Goal: Task Accomplishment & Management: Manage account settings

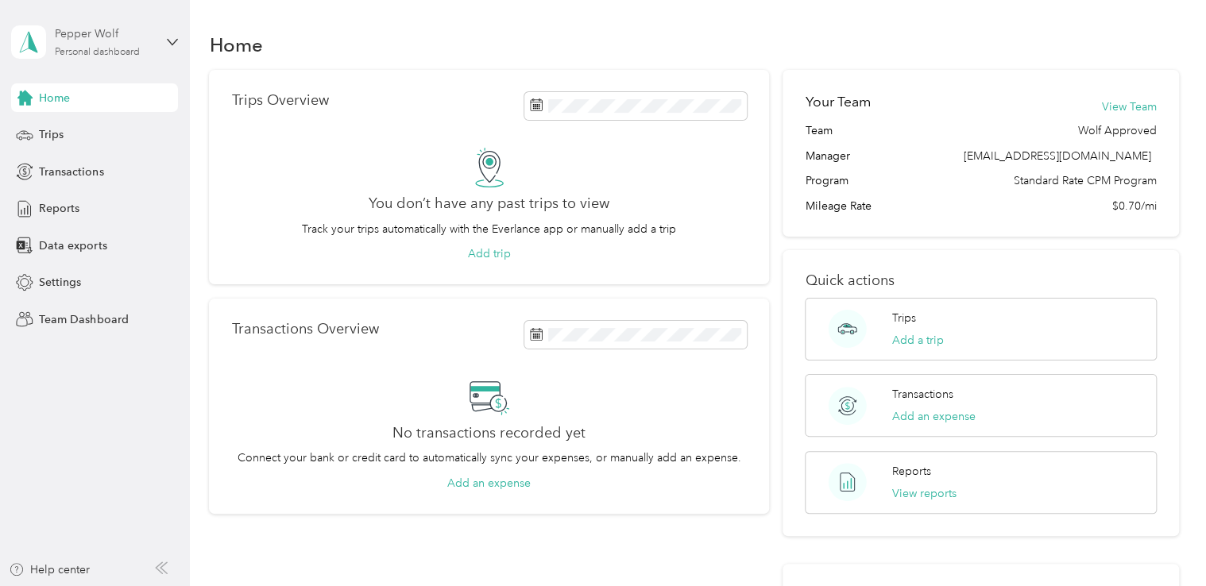
click at [95, 48] on div "Personal dashboard" at bounding box center [97, 53] width 85 height 10
click at [118, 133] on div "Team dashboard" at bounding box center [179, 131] width 312 height 28
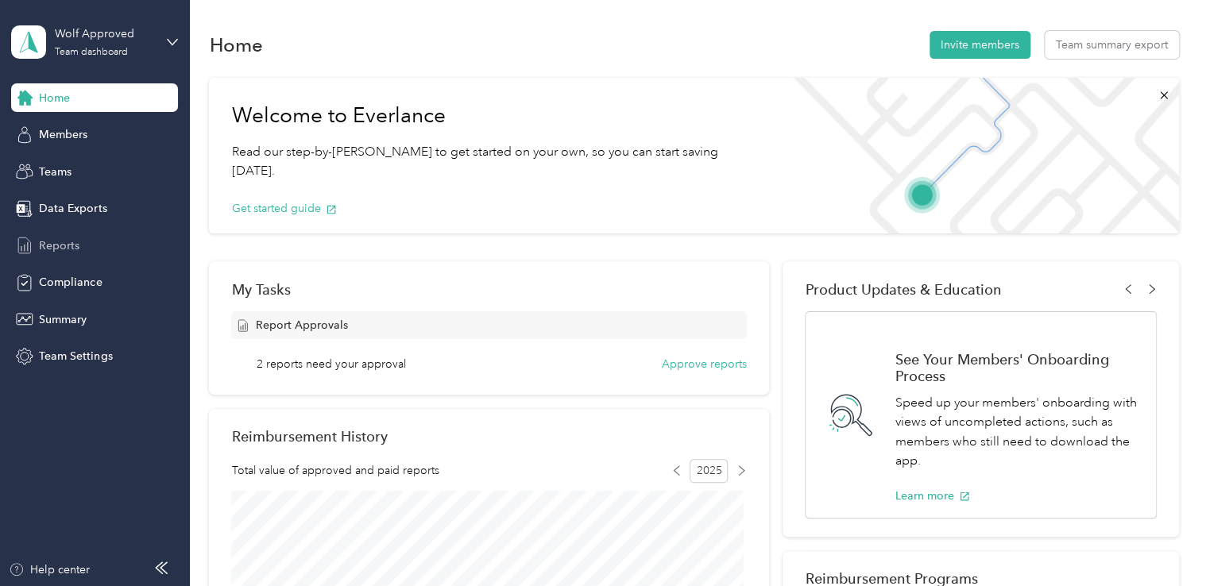
click at [81, 246] on div "Reports" at bounding box center [94, 245] width 167 height 29
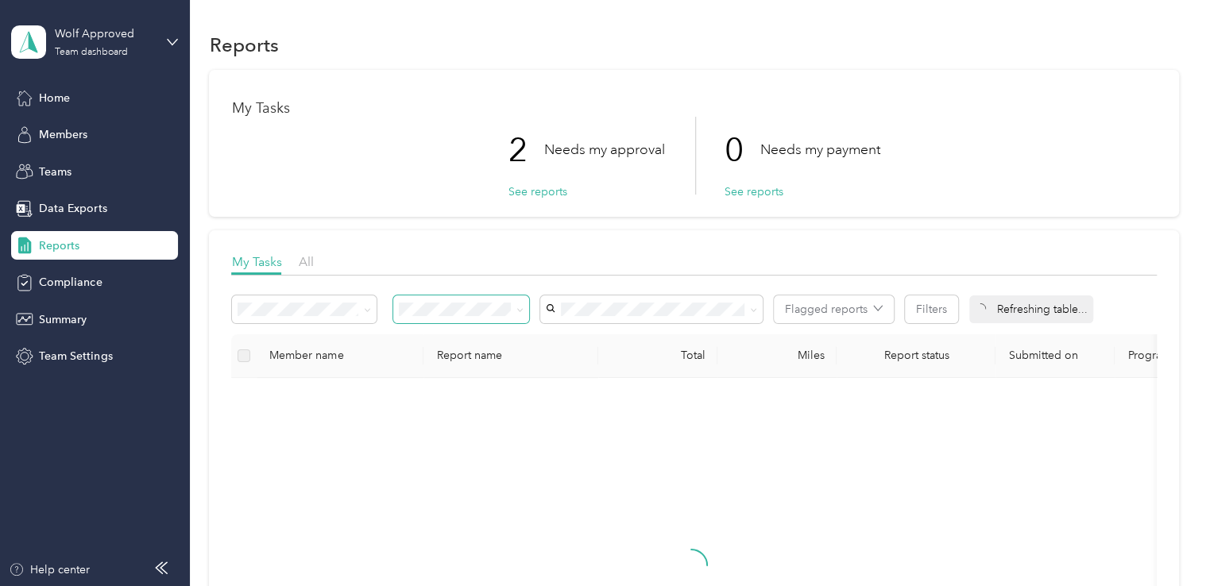
click at [517, 311] on icon at bounding box center [519, 310] width 7 height 7
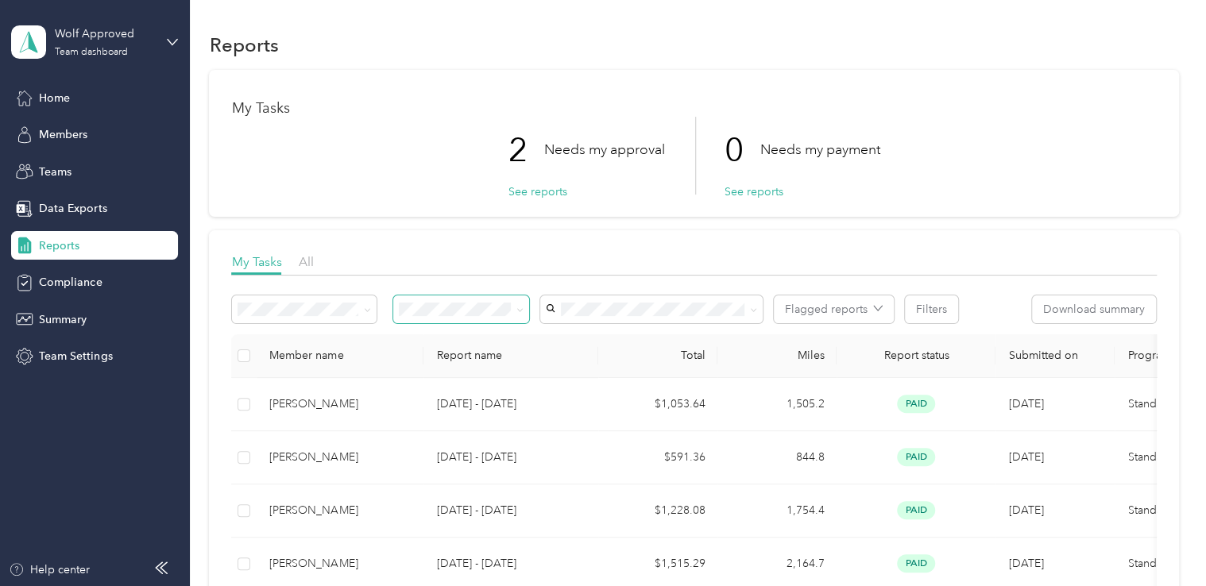
click at [489, 369] on li "Needs my approval" at bounding box center [462, 363] width 136 height 28
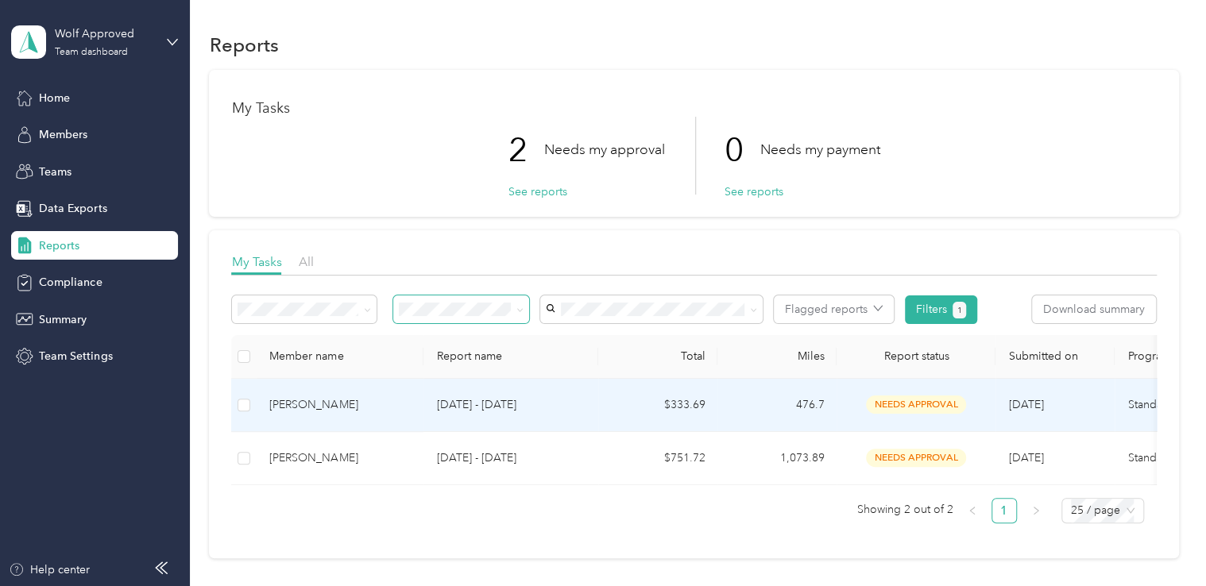
click at [298, 408] on div "[PERSON_NAME]" at bounding box center [339, 404] width 141 height 17
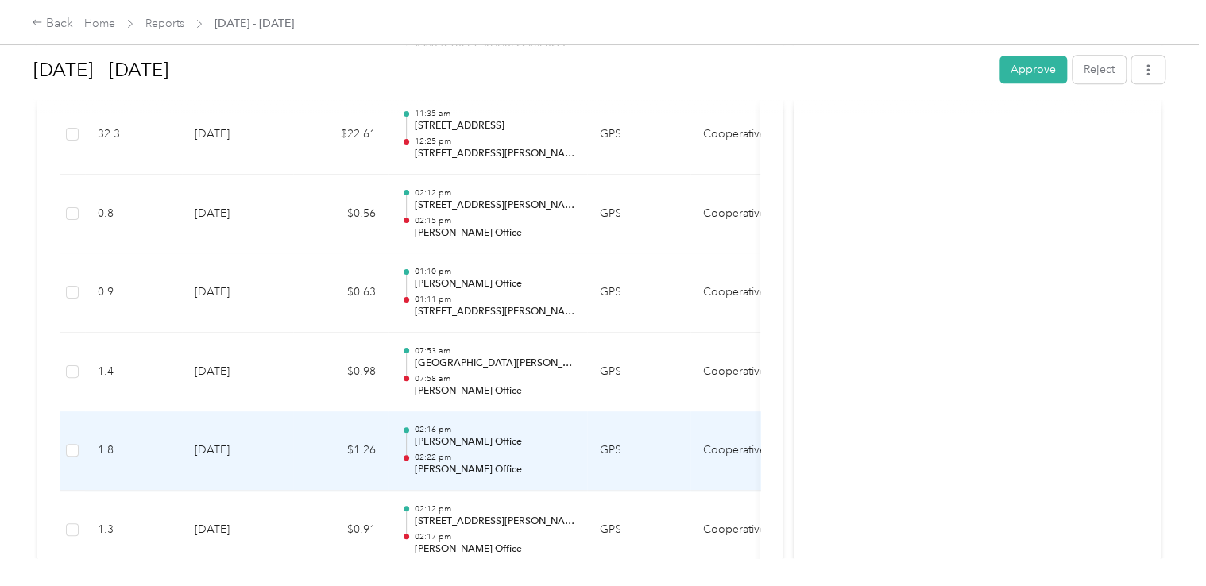
scroll to position [3731, 0]
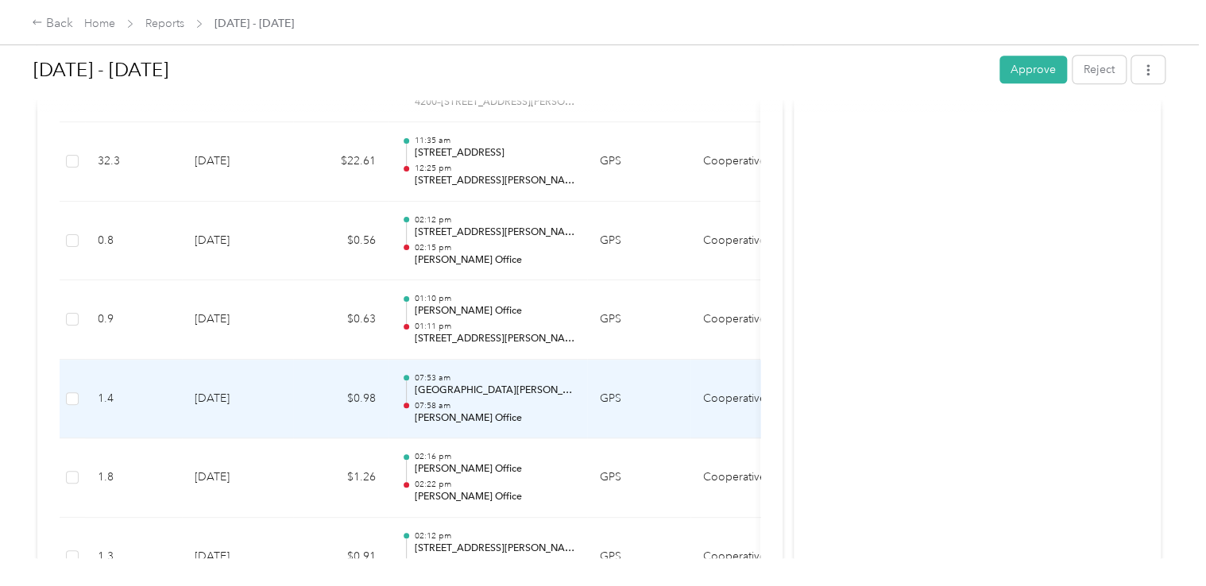
click at [300, 397] on td "$0.98" at bounding box center [340, 399] width 95 height 79
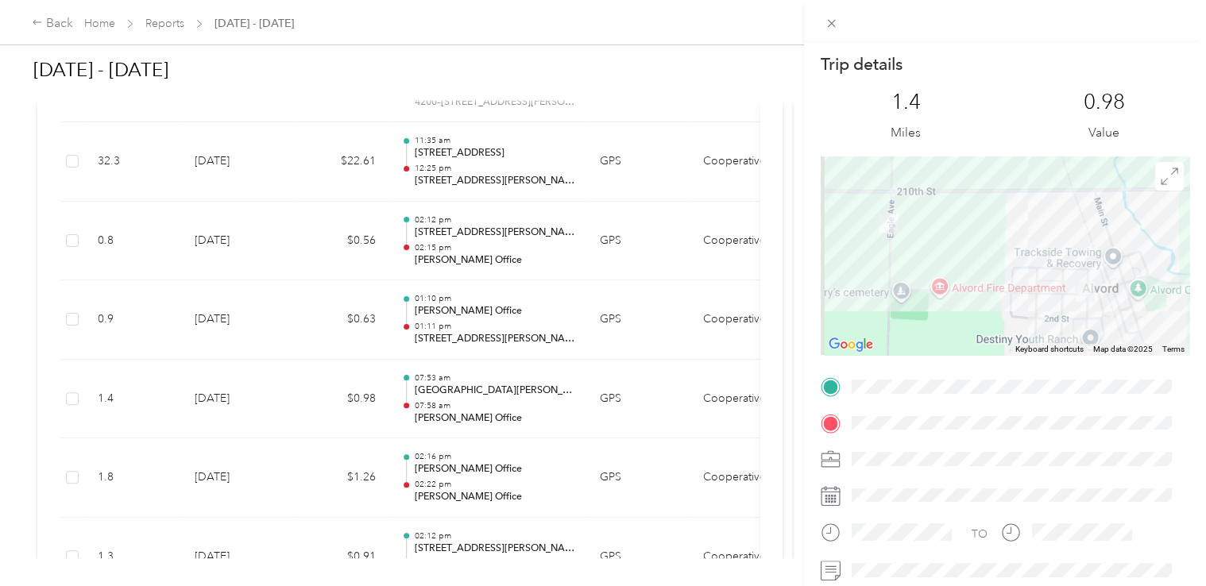
click at [442, 390] on div "Trip details This trip cannot be edited because it is either under review, appr…" at bounding box center [603, 293] width 1206 height 586
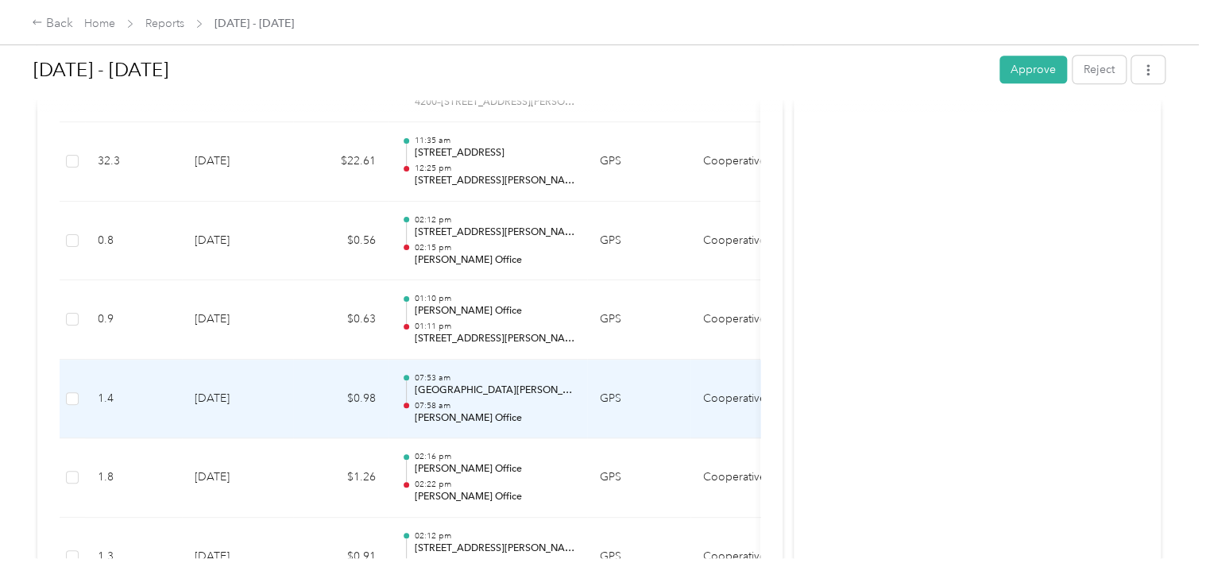
click at [442, 390] on div "07:[GEOGRAPHIC_DATA][PERSON_NAME] 07:58 am [PERSON_NAME] Office" at bounding box center [494, 399] width 160 height 53
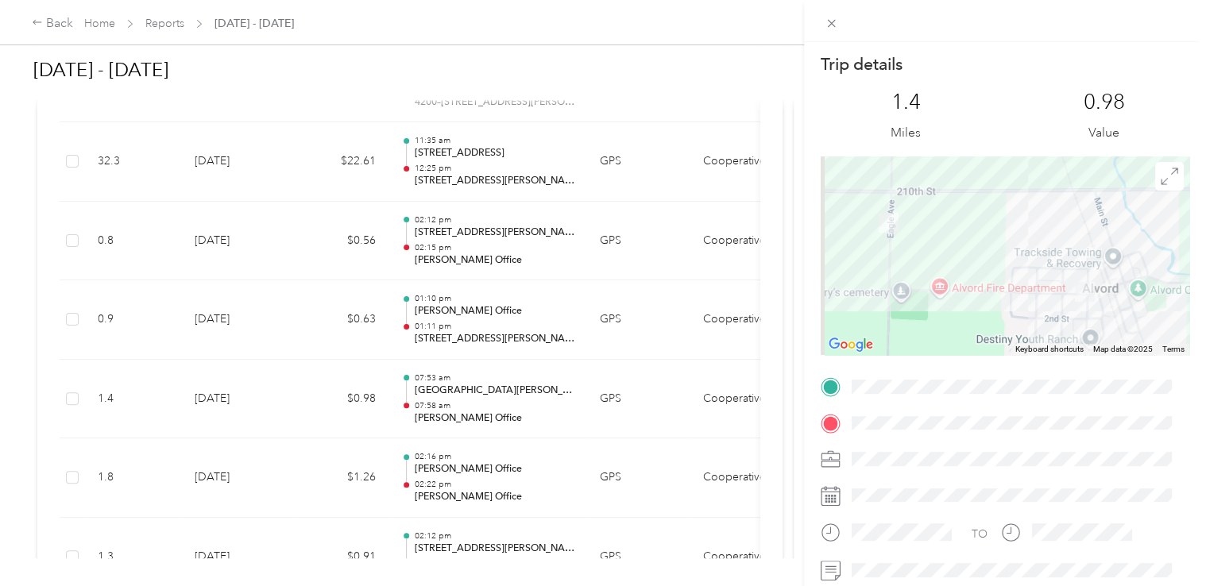
click at [457, 323] on div "Trip details This trip cannot be edited because it is either under review, appr…" at bounding box center [603, 293] width 1206 height 586
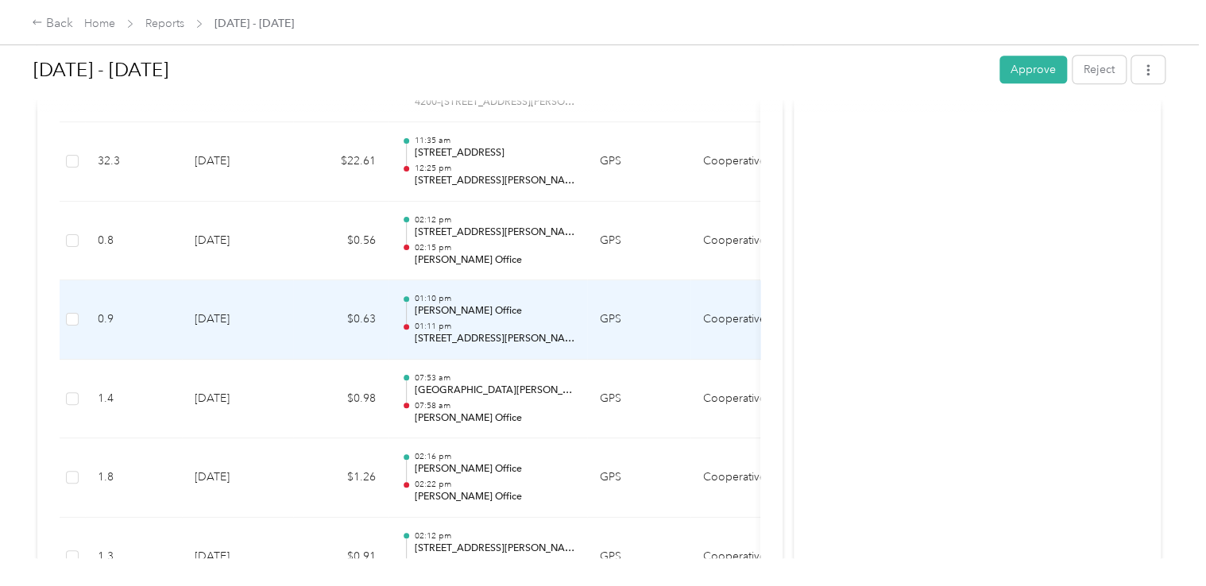
click at [457, 323] on p "01:11 pm" at bounding box center [494, 326] width 160 height 11
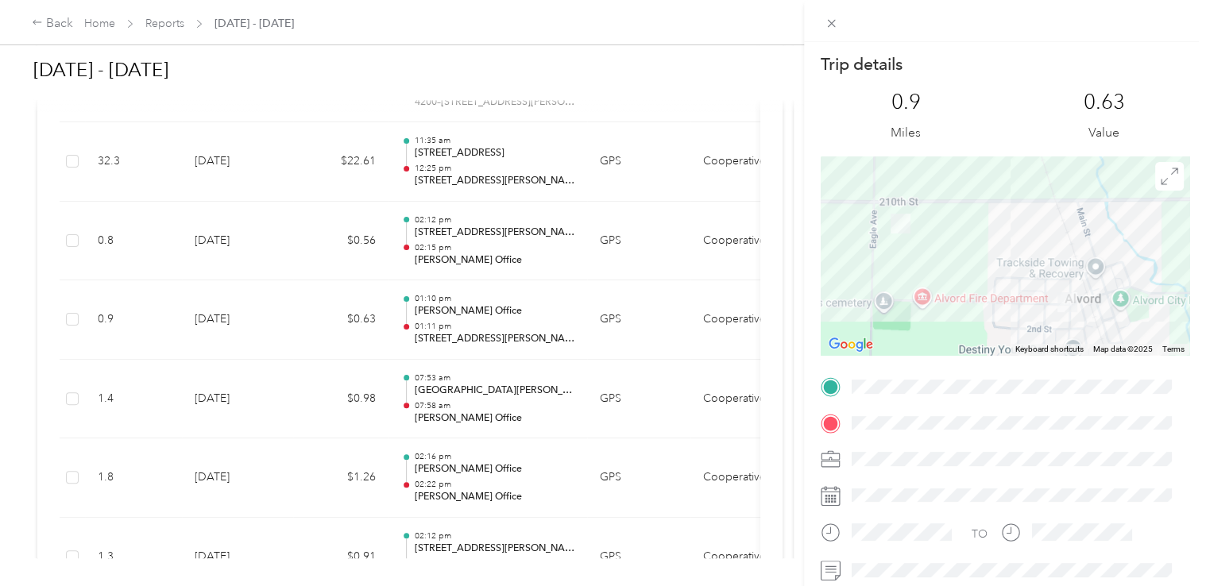
click at [449, 243] on div "Trip details This trip cannot be edited because it is either under review, appr…" at bounding box center [603, 293] width 1206 height 586
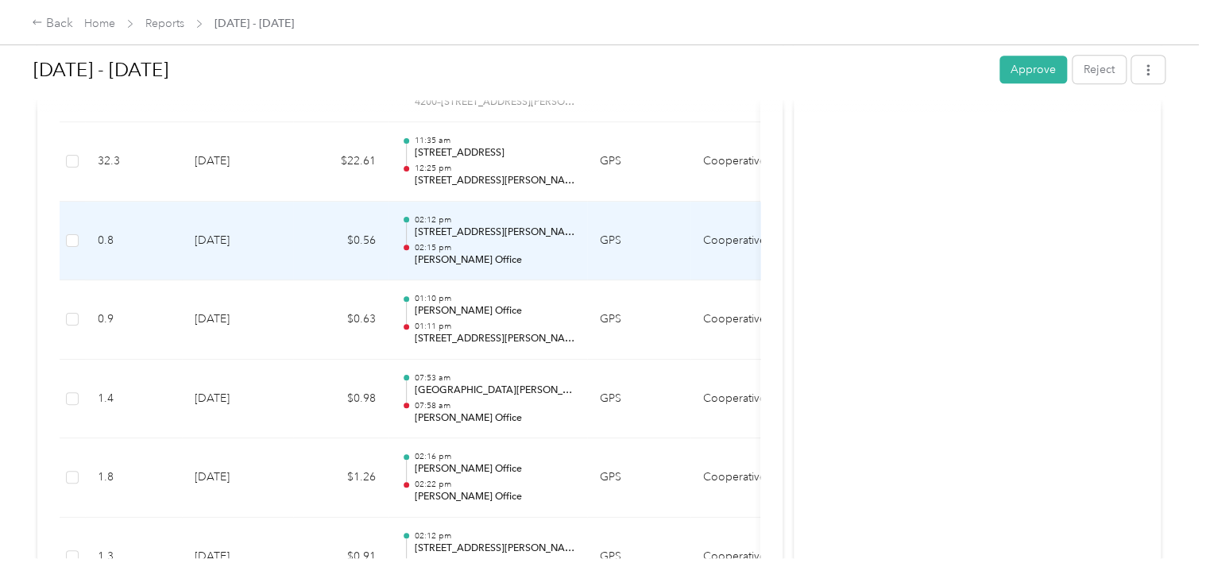
click at [449, 243] on p "02:15 pm" at bounding box center [494, 247] width 160 height 11
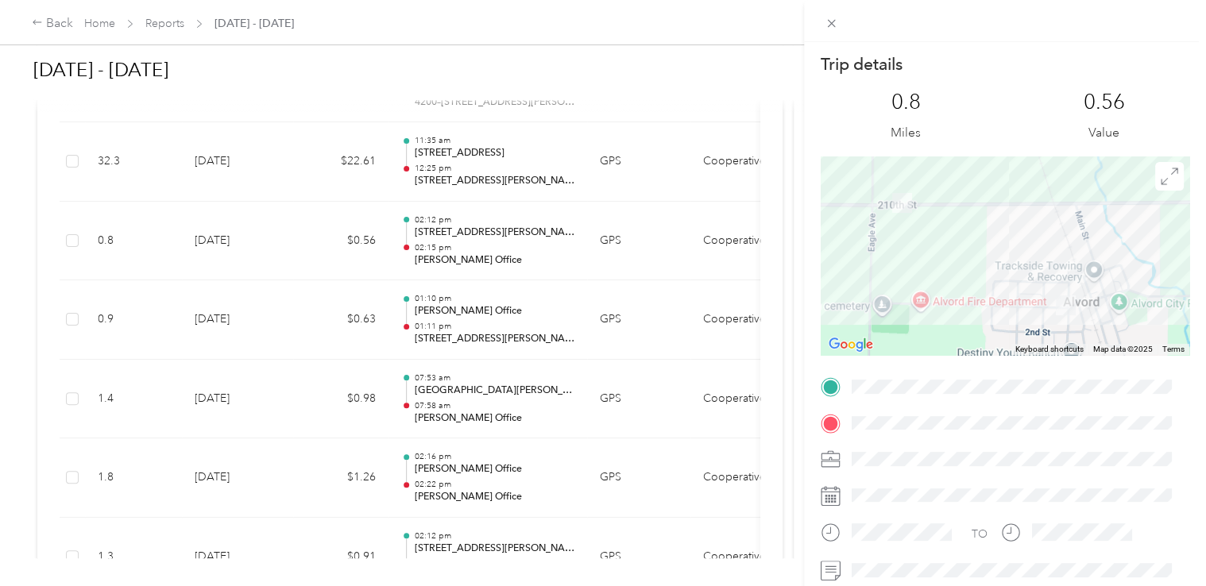
click at [458, 236] on div "Trip details This trip cannot be edited because it is either under review, appr…" at bounding box center [603, 293] width 1206 height 586
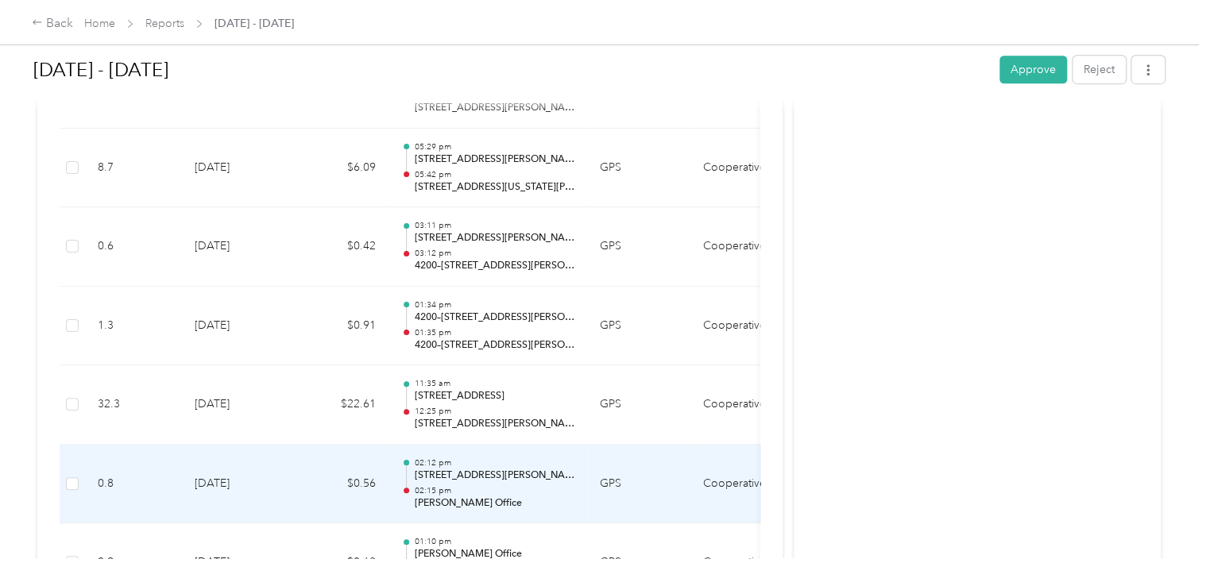
scroll to position [3413, 0]
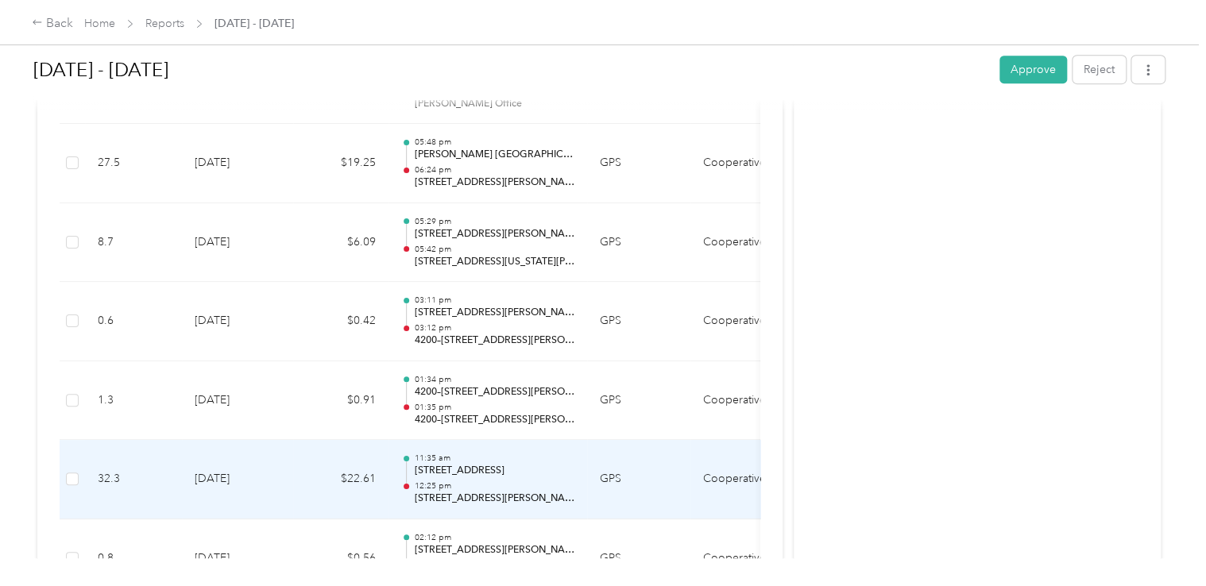
click at [473, 481] on p "12:25 pm" at bounding box center [494, 486] width 160 height 11
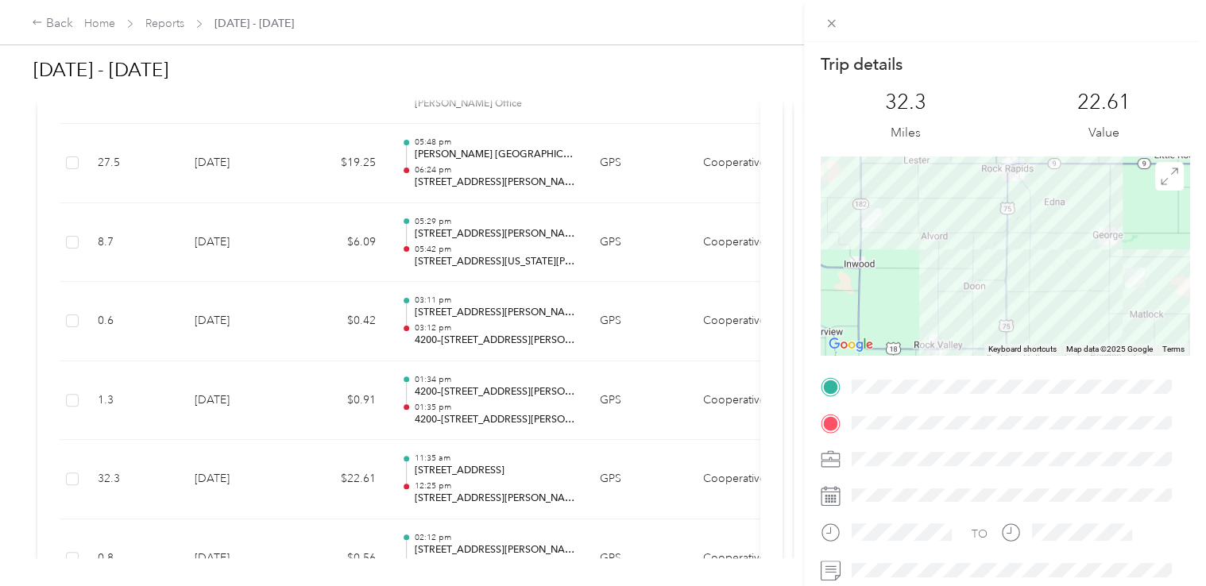
click at [467, 399] on div "Trip details This trip cannot be edited because it is either under review, appr…" at bounding box center [603, 293] width 1206 height 586
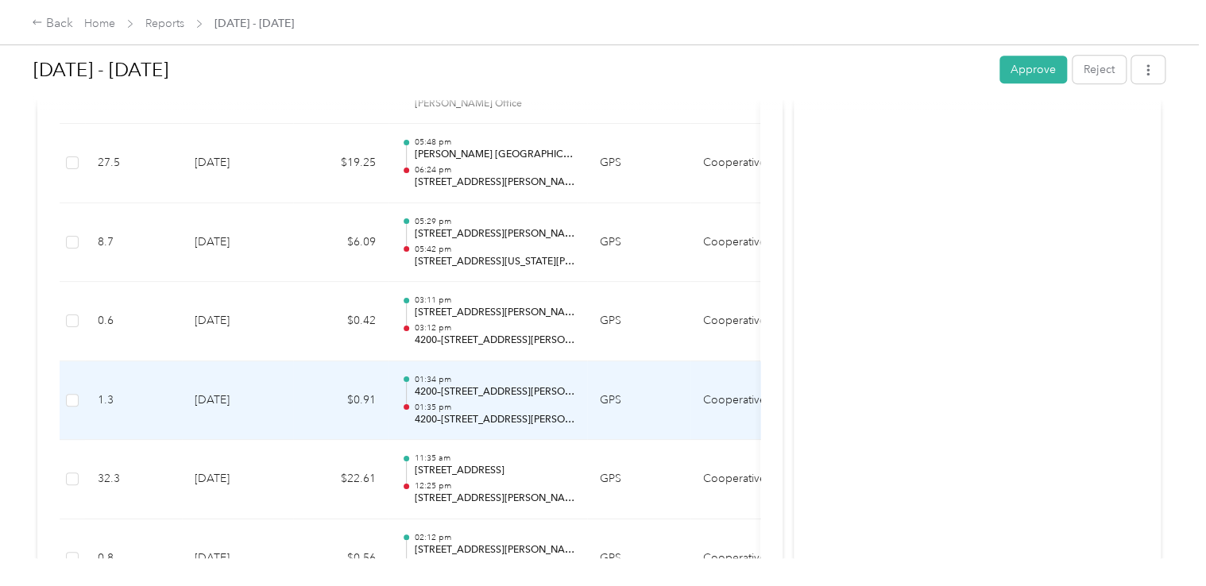
click at [467, 402] on p "01:35 pm" at bounding box center [494, 407] width 160 height 11
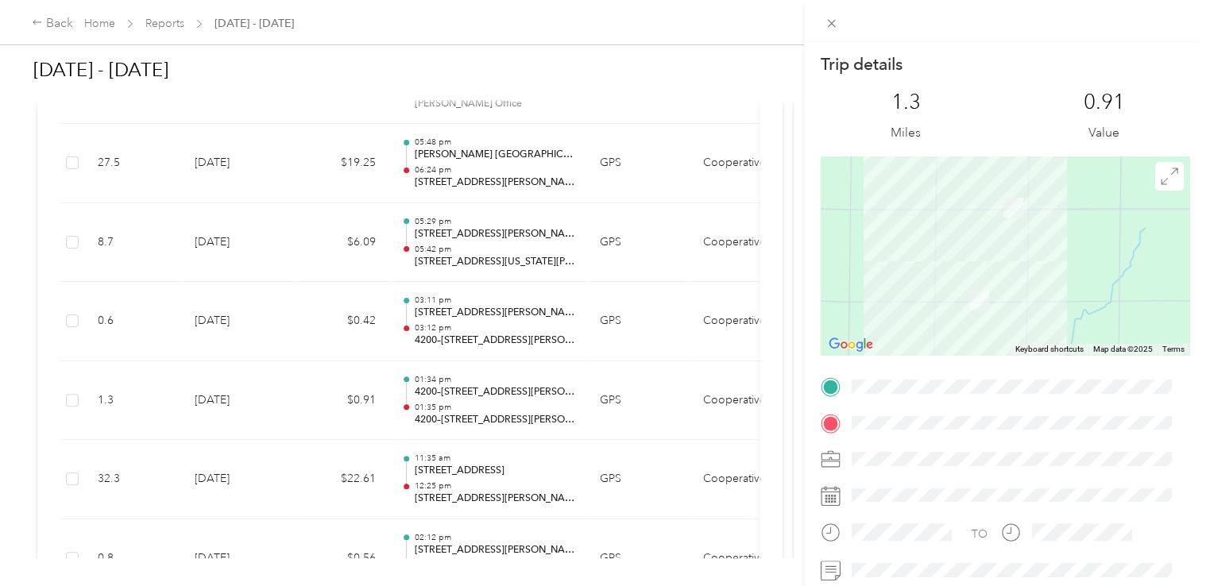
click at [480, 326] on div "Trip details This trip cannot be edited because it is either under review, appr…" at bounding box center [603, 293] width 1206 height 586
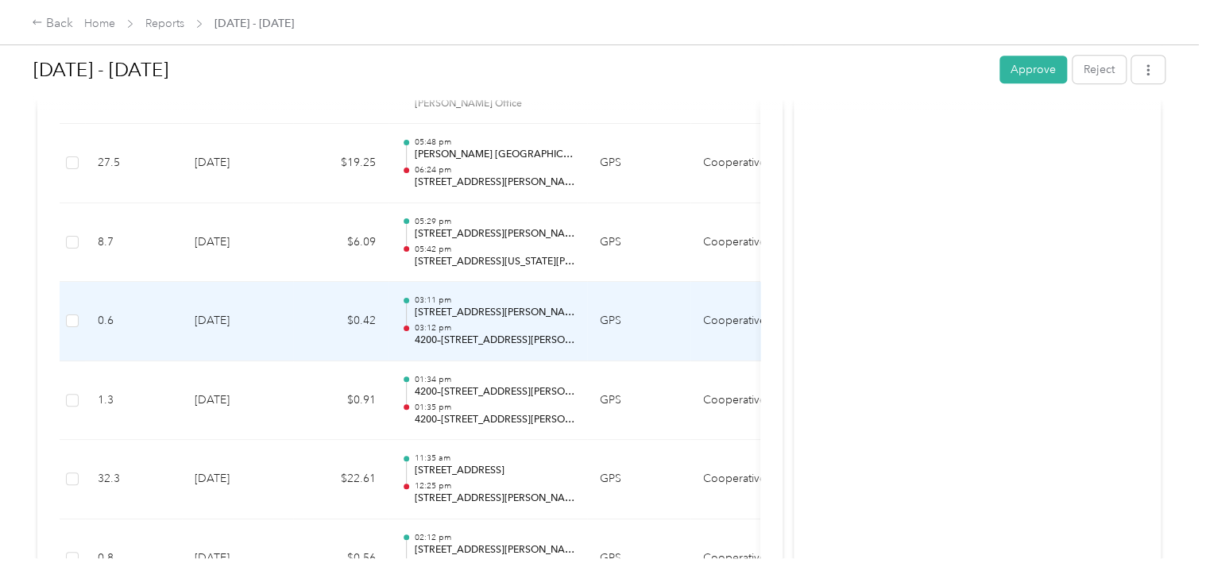
click at [480, 326] on p "03:12 pm" at bounding box center [494, 328] width 160 height 11
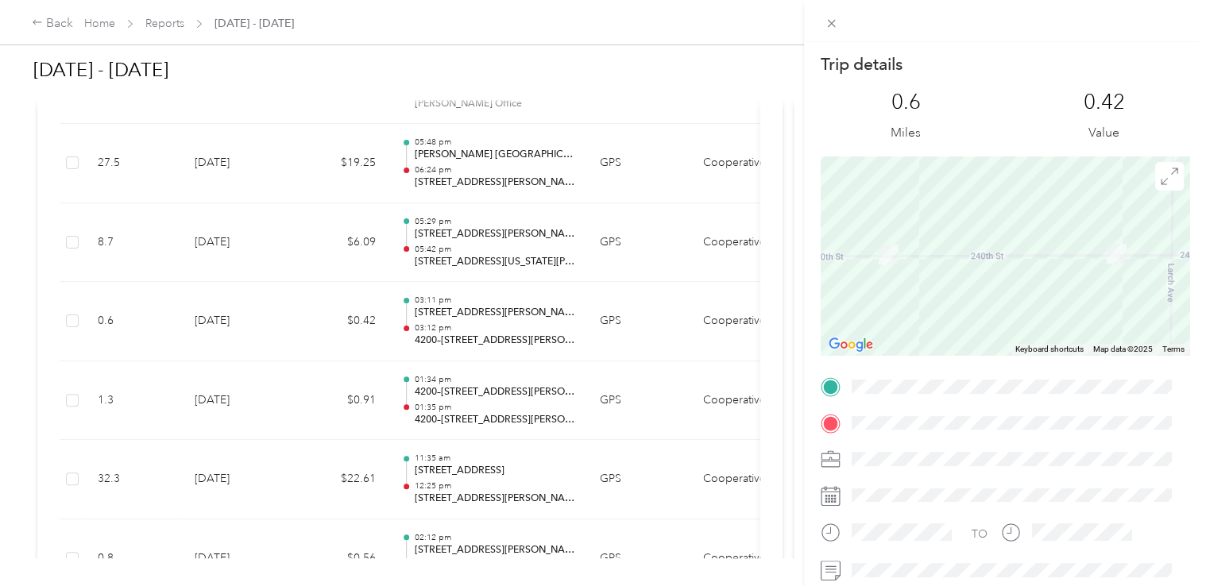
click at [482, 238] on div "Trip details This trip cannot be edited because it is either under review, appr…" at bounding box center [603, 293] width 1206 height 586
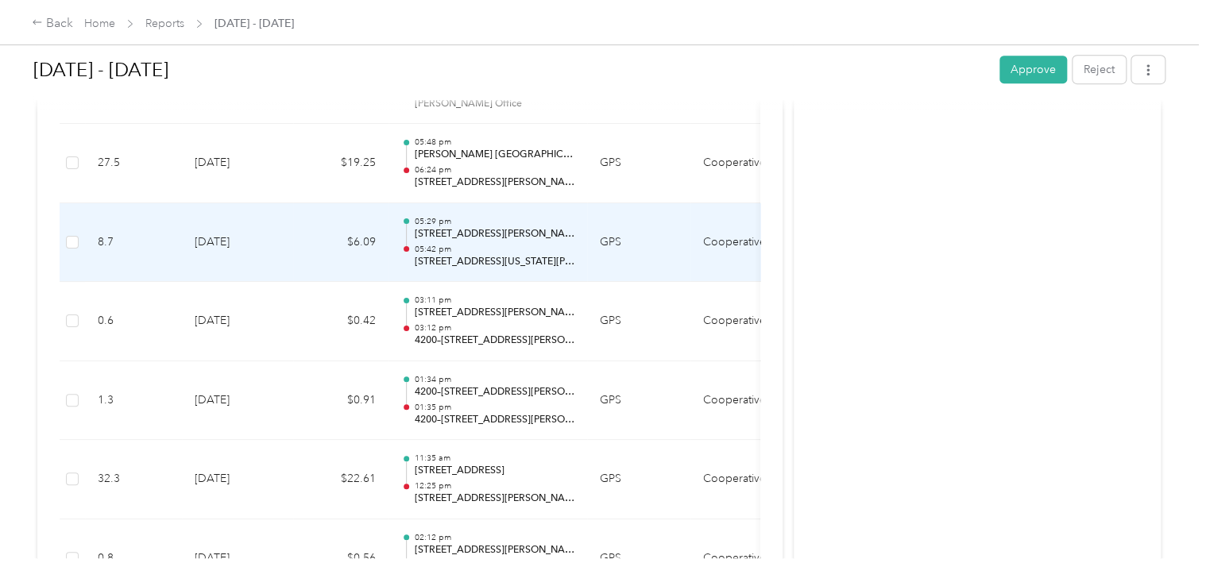
click at [482, 244] on p "05:42 pm" at bounding box center [494, 249] width 160 height 11
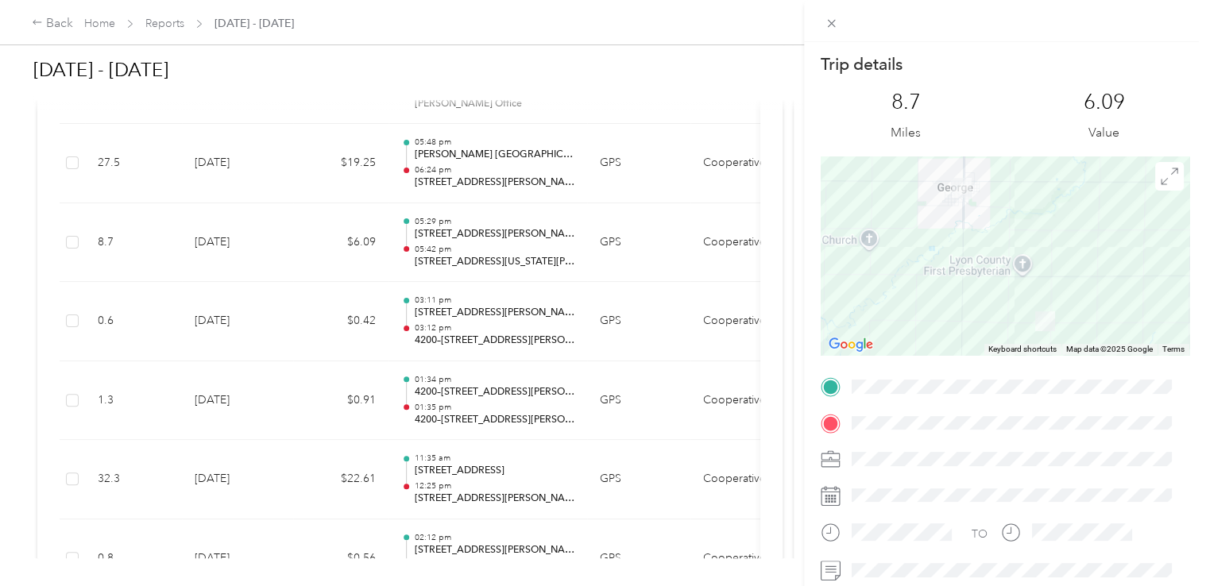
click at [451, 174] on div "Trip details This trip cannot be edited because it is either under review, appr…" at bounding box center [603, 293] width 1206 height 586
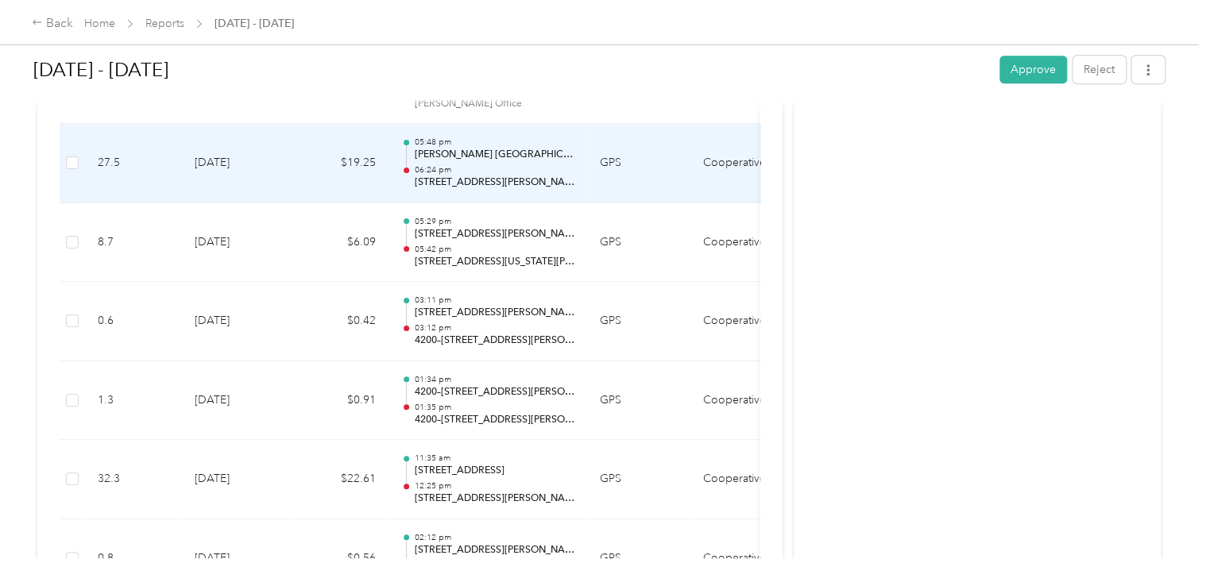
click at [451, 176] on p "[STREET_ADDRESS][PERSON_NAME][US_STATE]" at bounding box center [494, 183] width 160 height 14
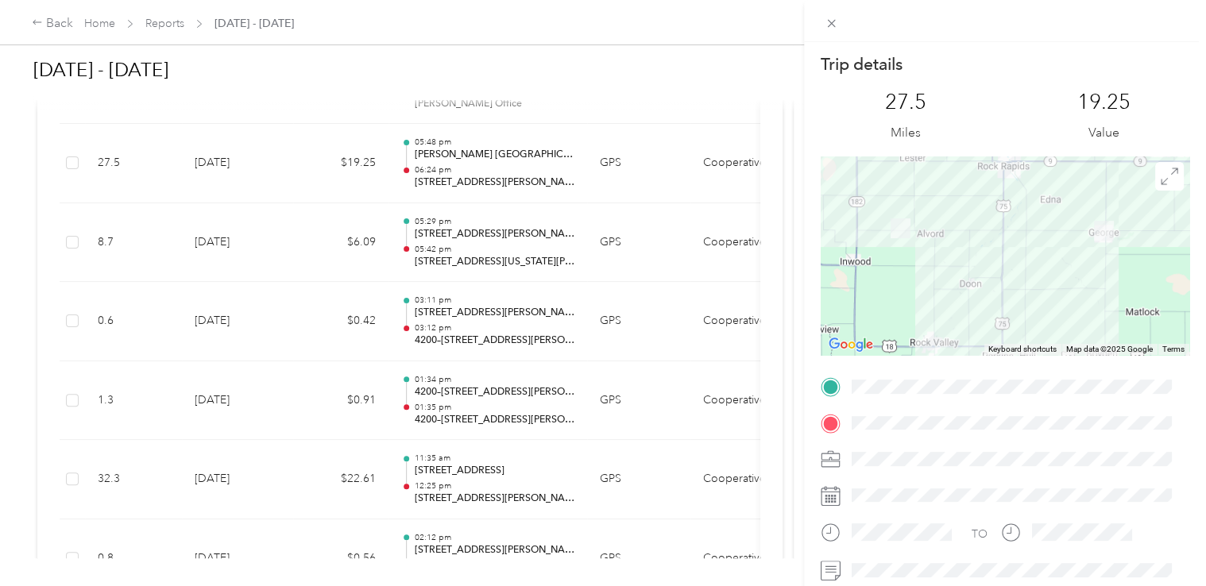
click at [471, 171] on div "Trip details This trip cannot be edited because it is either under review, appr…" at bounding box center [603, 293] width 1206 height 586
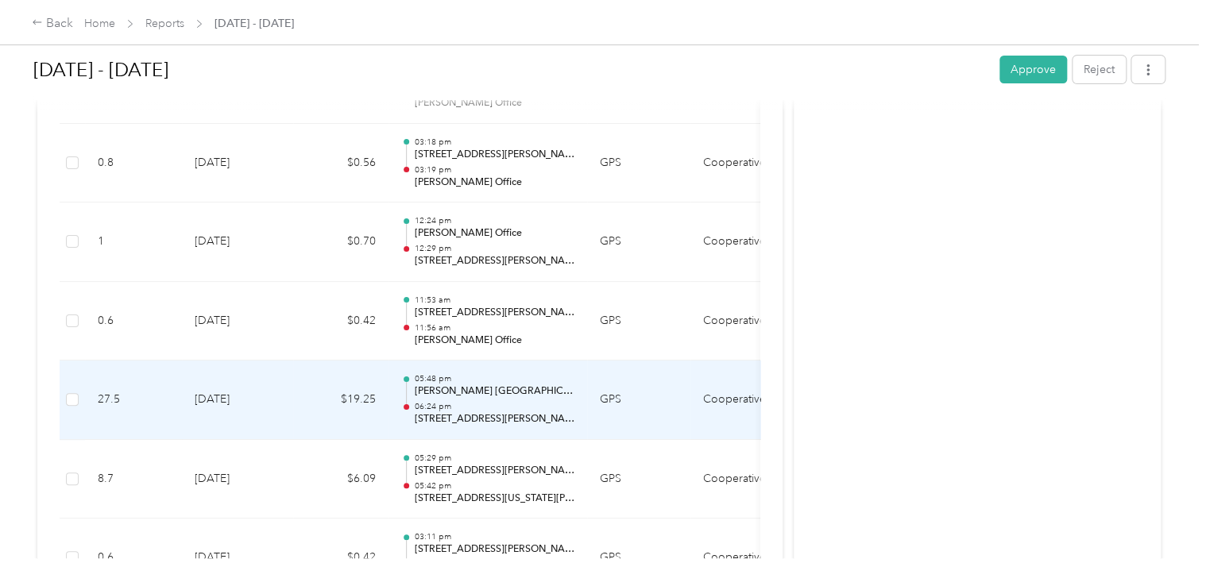
scroll to position [3175, 0]
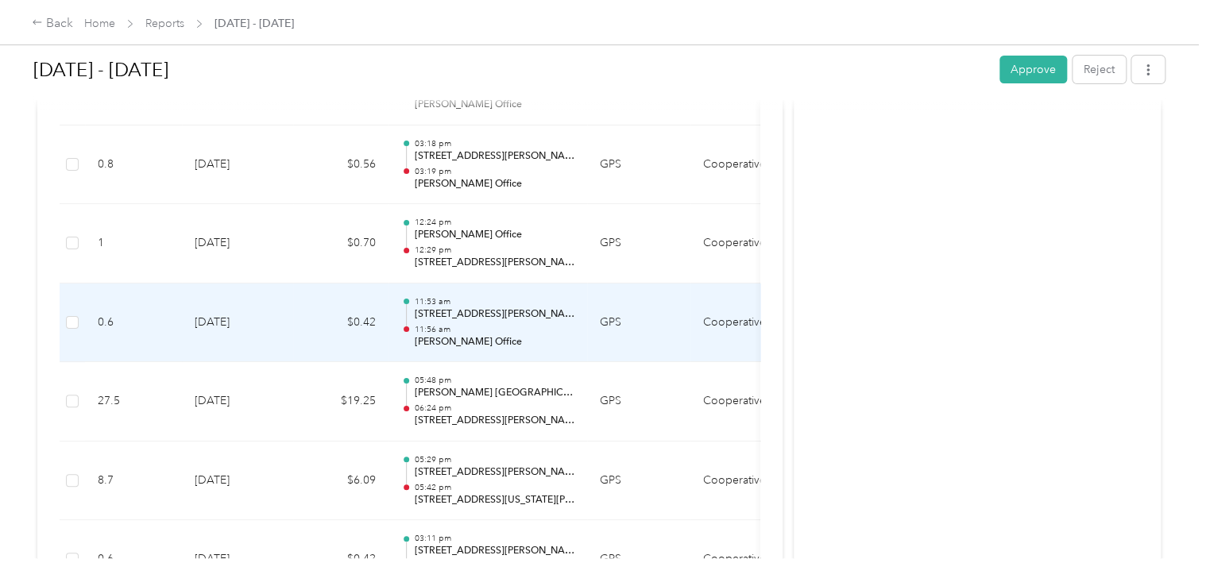
click at [482, 335] on p "[PERSON_NAME] Office" at bounding box center [494, 342] width 160 height 14
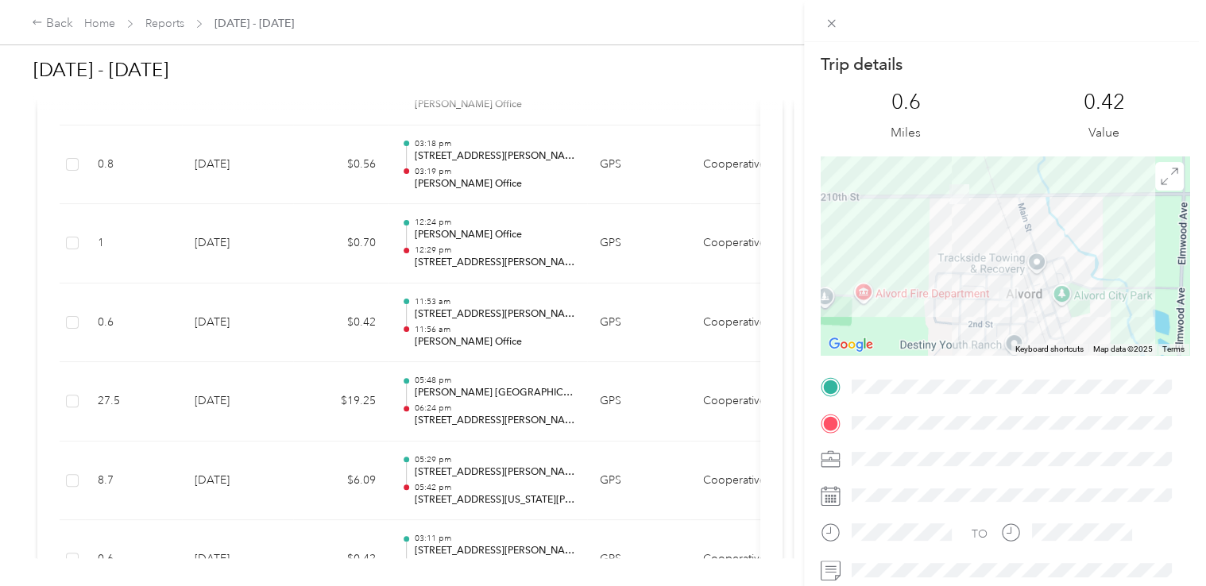
click at [476, 250] on div "Trip details This trip cannot be edited because it is either under review, appr…" at bounding box center [603, 293] width 1206 height 586
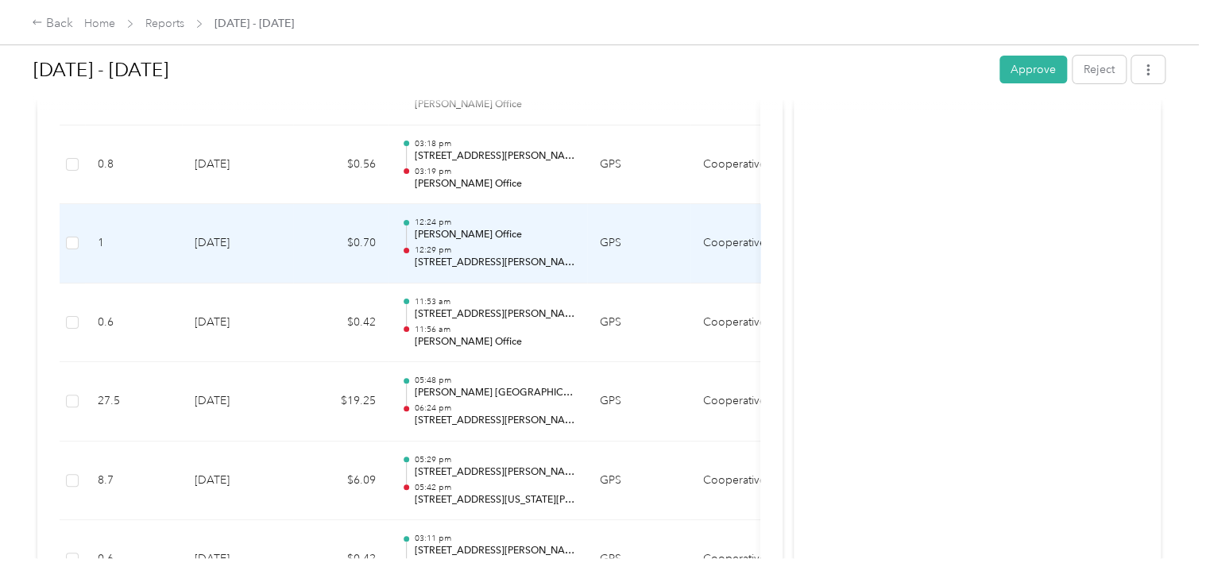
click at [476, 256] on p "[STREET_ADDRESS][PERSON_NAME]" at bounding box center [494, 263] width 160 height 14
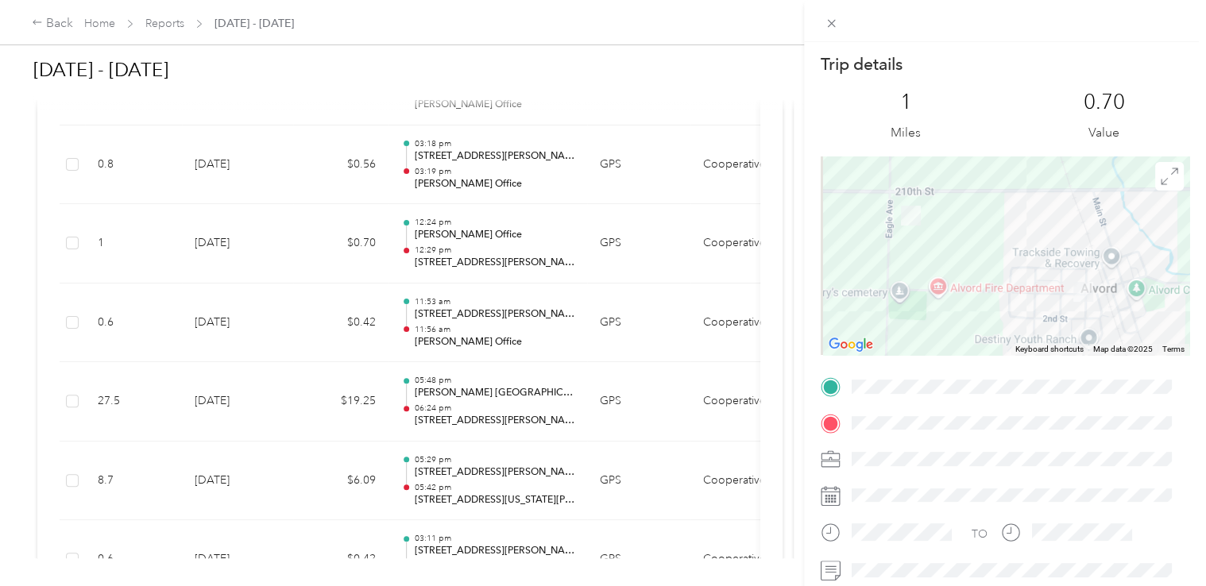
click at [467, 173] on div "Trip details This trip cannot be edited because it is either under review, appr…" at bounding box center [603, 293] width 1206 height 586
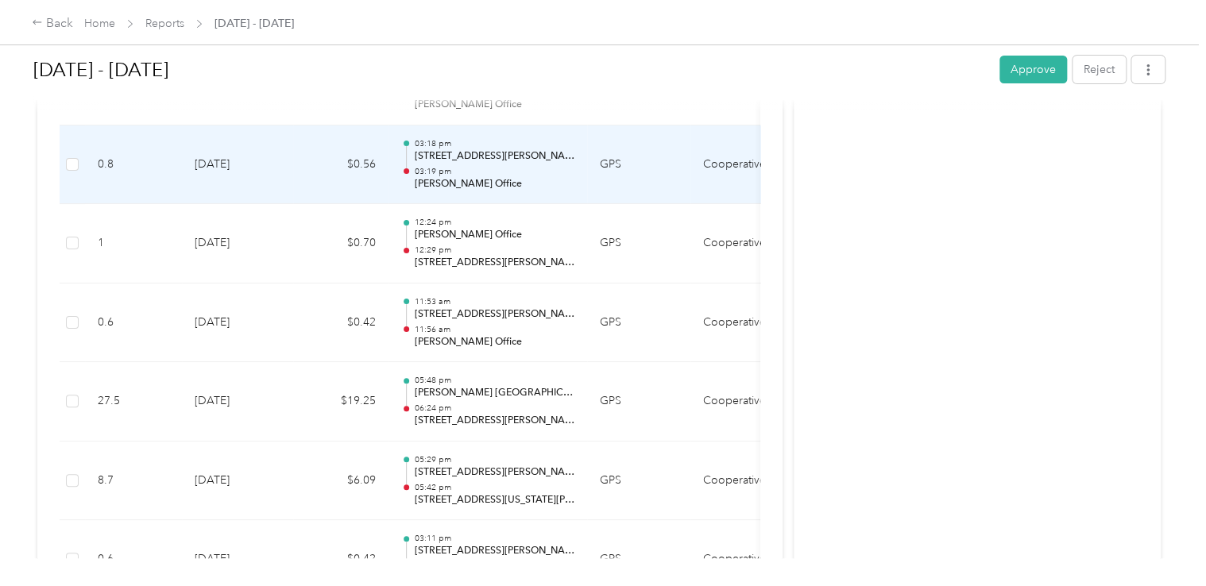
click at [467, 177] on p "[PERSON_NAME] Office" at bounding box center [494, 184] width 160 height 14
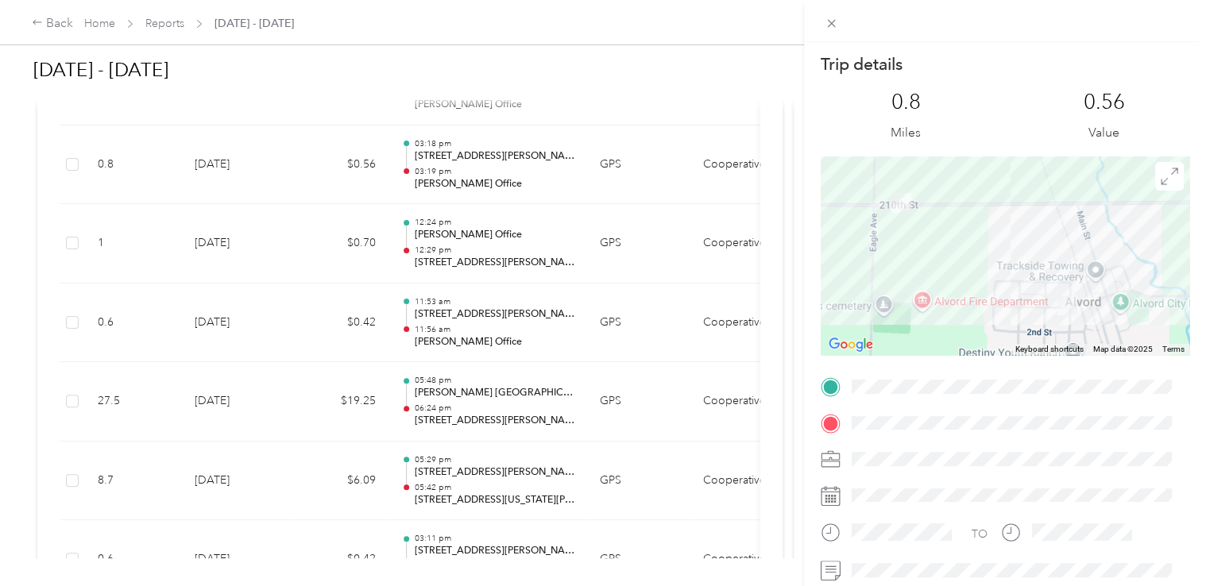
click at [474, 182] on div "Trip details This trip cannot be edited because it is either under review, appr…" at bounding box center [603, 293] width 1206 height 586
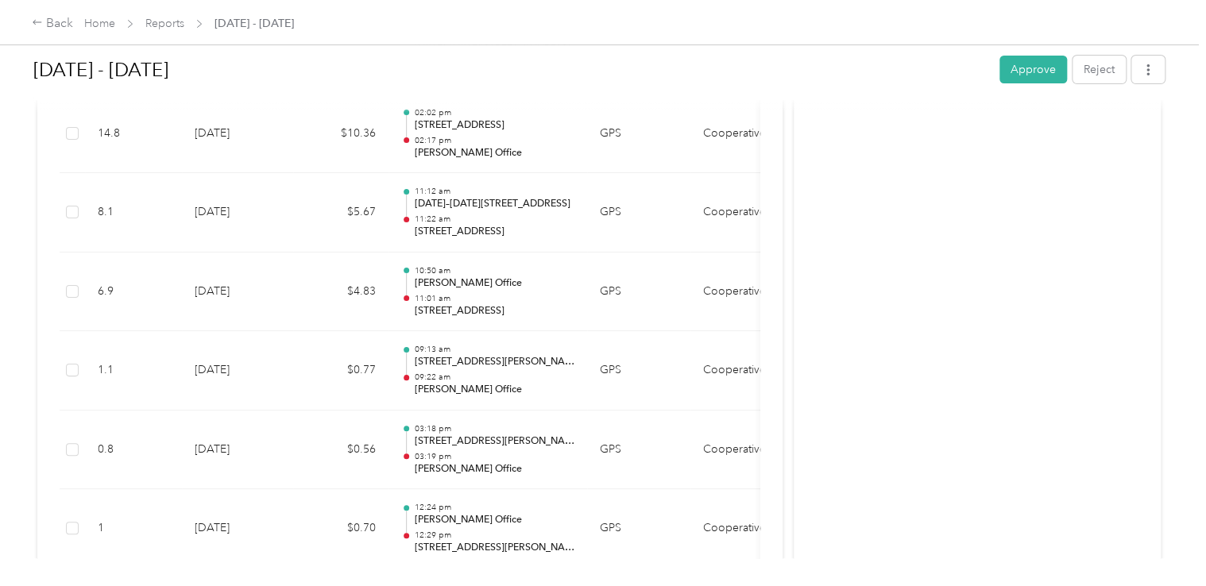
scroll to position [2857, 0]
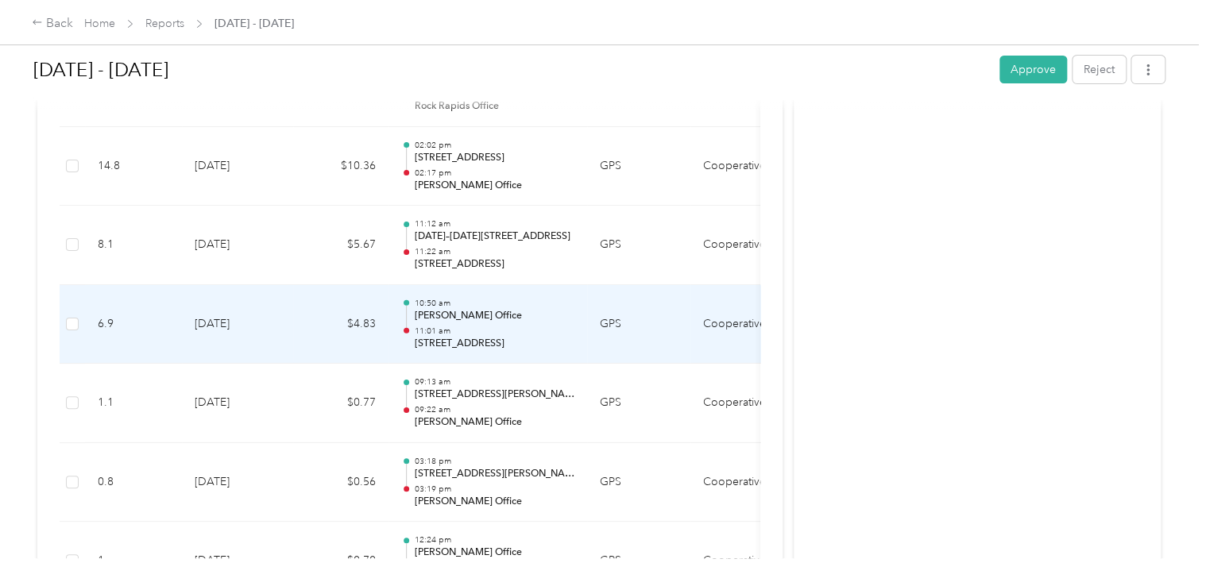
click at [432, 326] on p "11:01 am" at bounding box center [494, 331] width 160 height 11
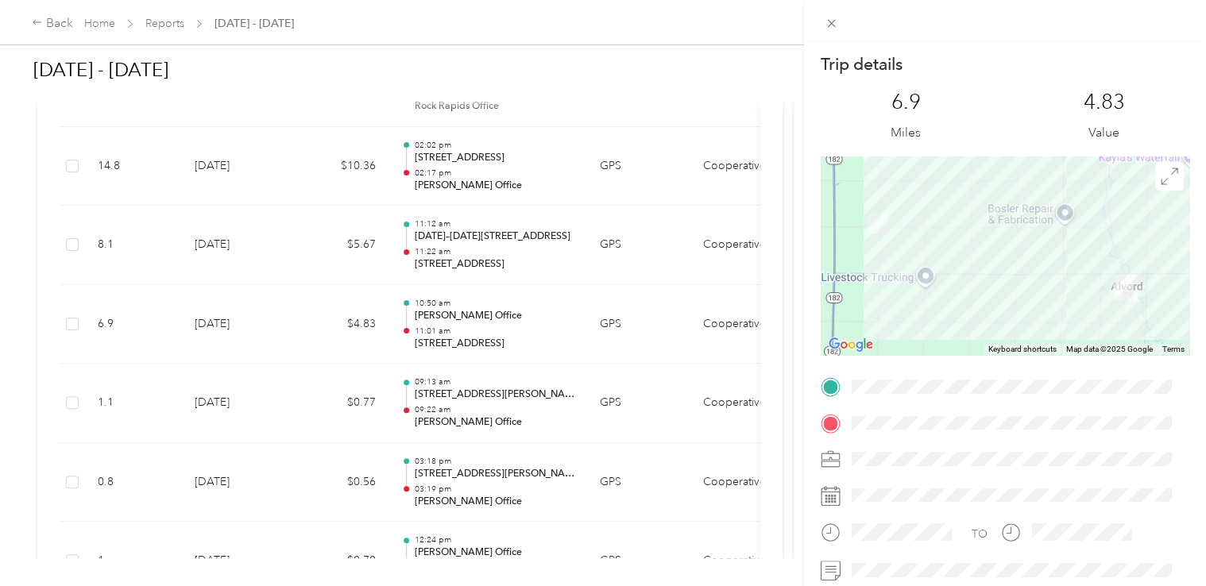
click at [466, 247] on div "Trip details This trip cannot be edited because it is either under review, appr…" at bounding box center [603, 293] width 1206 height 586
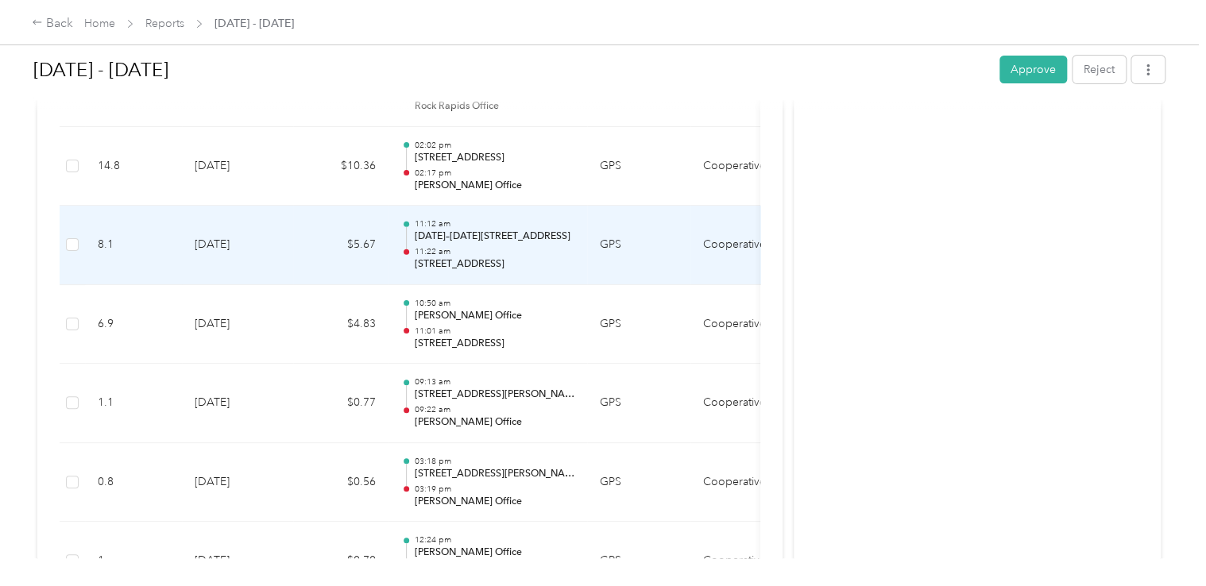
click at [466, 247] on p "11:22 am" at bounding box center [494, 251] width 160 height 11
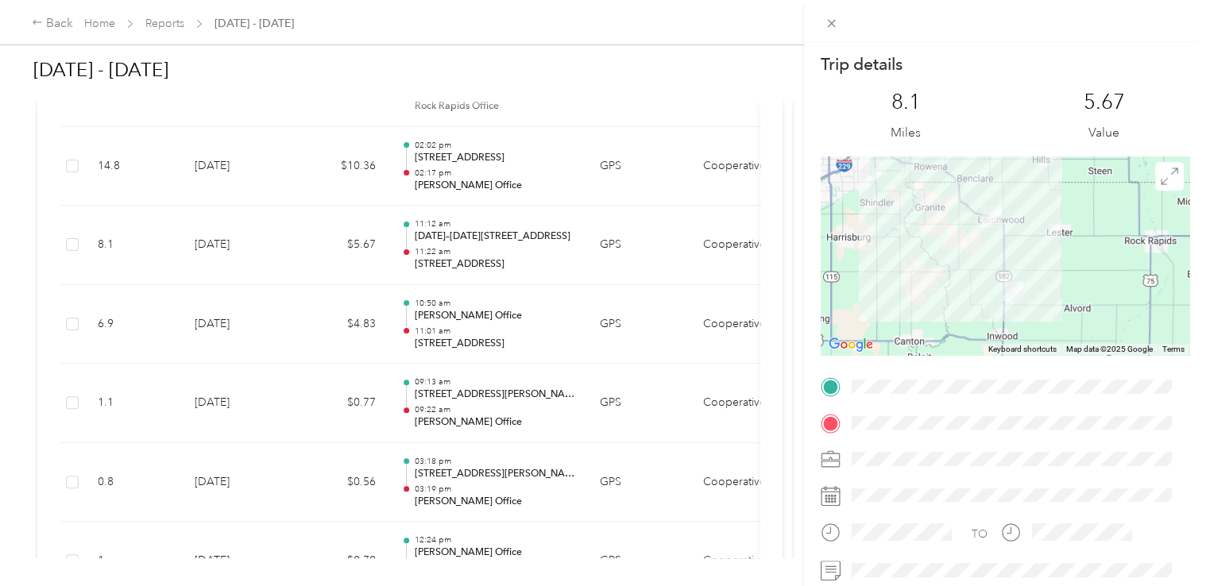
click at [486, 167] on div "Trip details This trip cannot be edited because it is either under review, appr…" at bounding box center [603, 293] width 1206 height 586
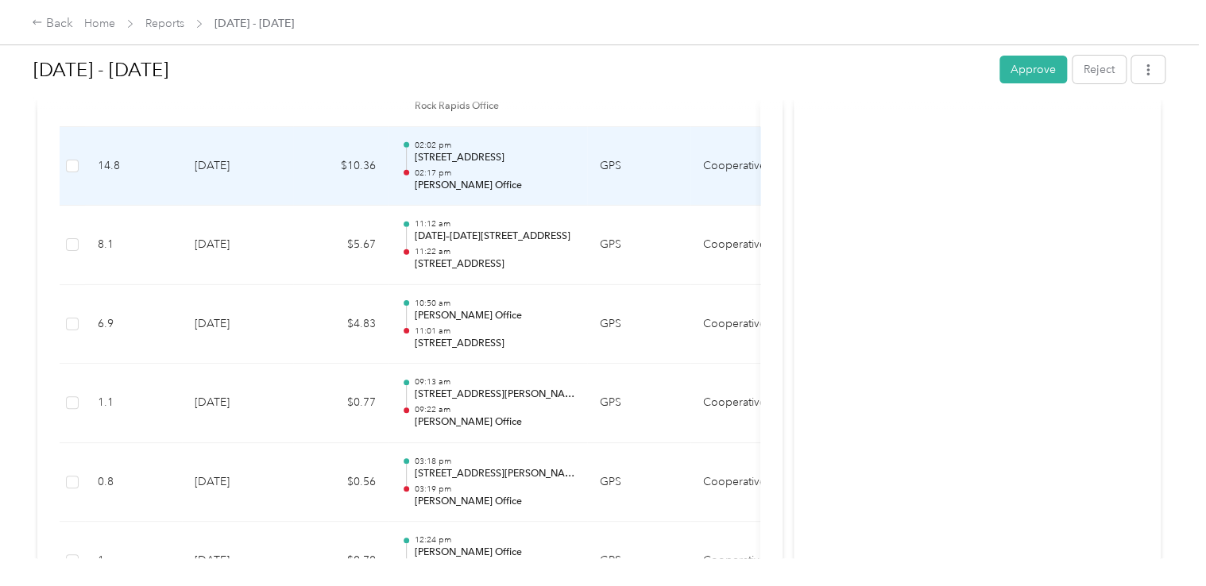
click at [486, 168] on p "02:17 pm" at bounding box center [494, 173] width 160 height 11
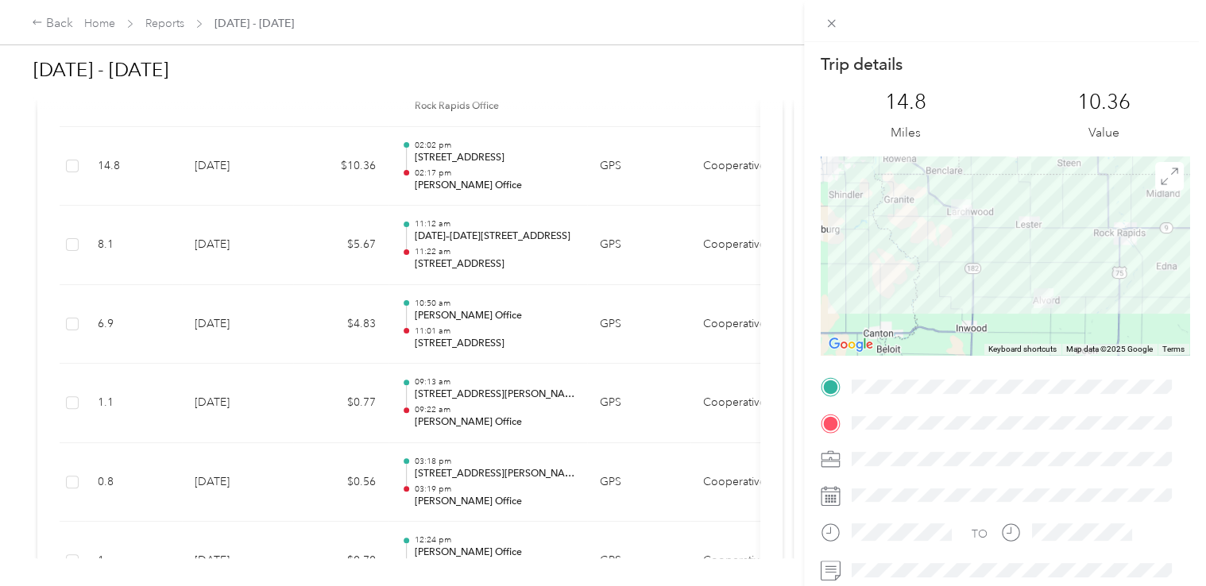
click at [486, 167] on div "Trip details This trip cannot be edited because it is either under review, appr…" at bounding box center [603, 293] width 1206 height 586
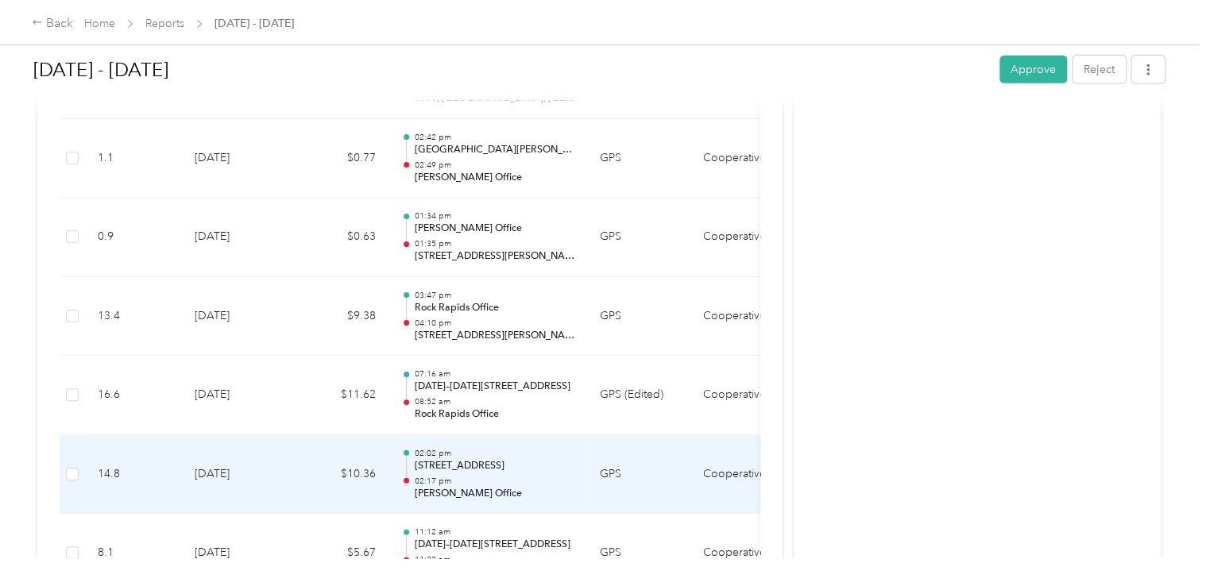
scroll to position [2539, 0]
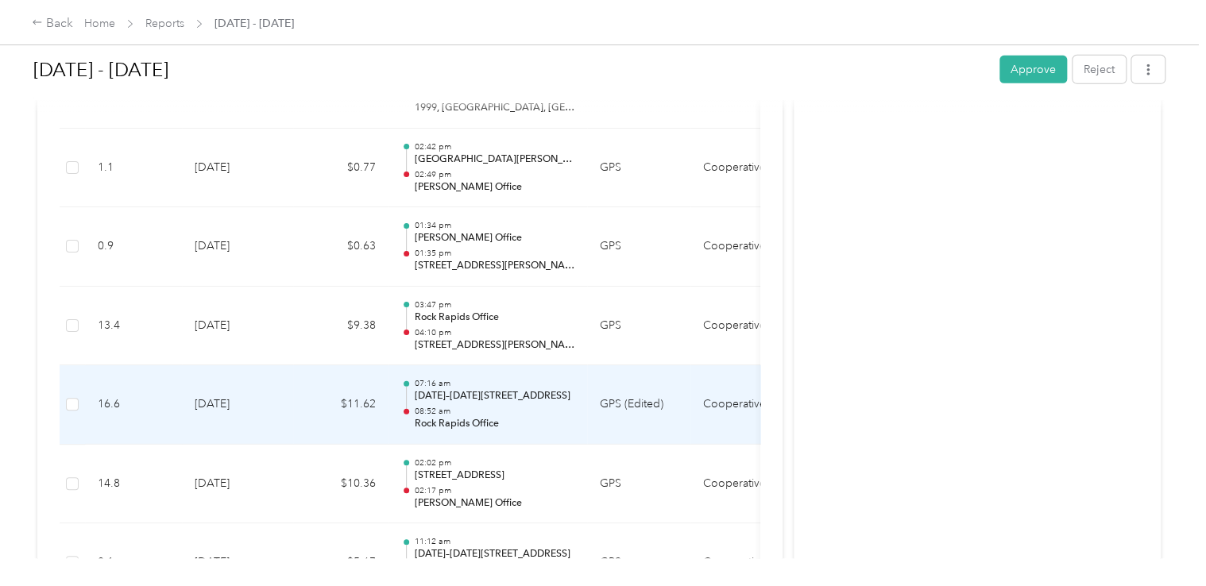
click at [518, 406] on p "08:52 am" at bounding box center [494, 411] width 160 height 11
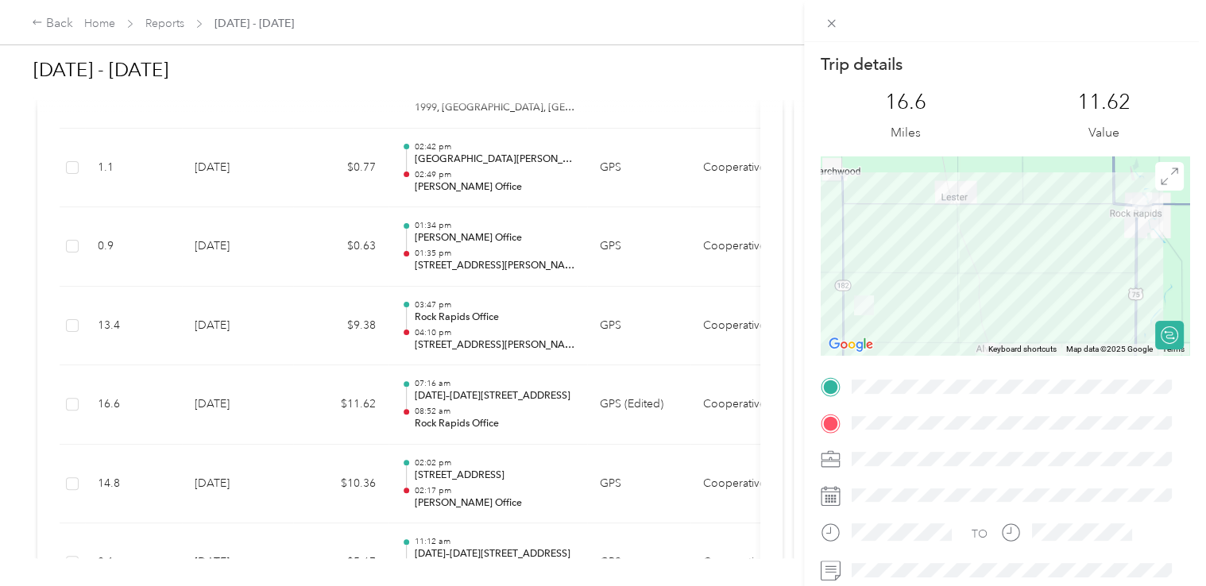
click at [493, 310] on div "Trip details This trip cannot be edited because it is either under review, appr…" at bounding box center [603, 293] width 1206 height 586
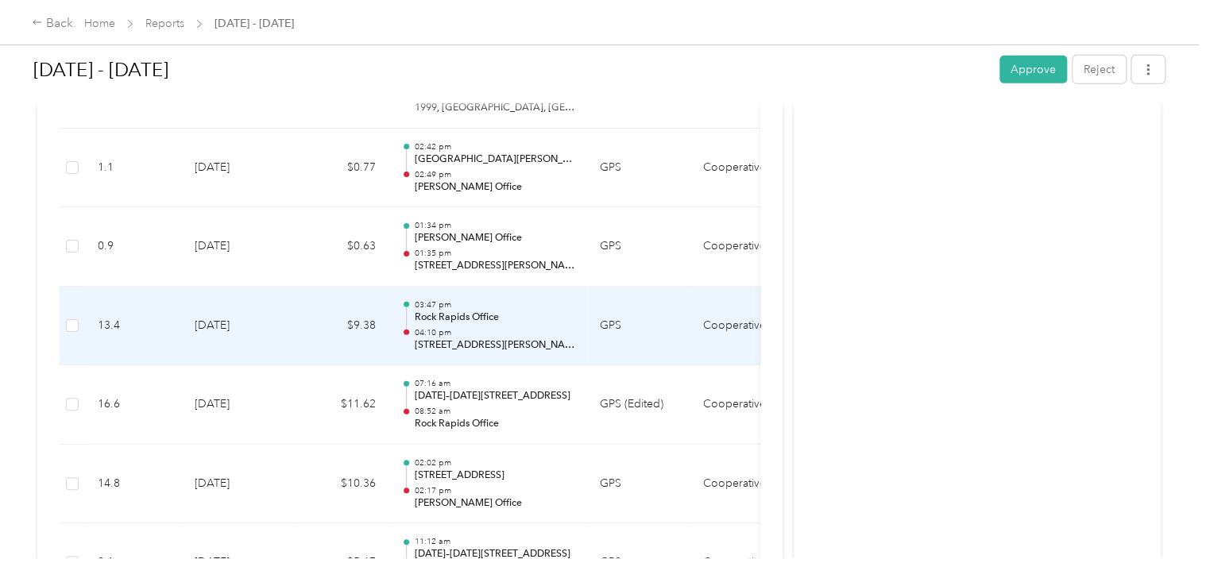
click at [494, 312] on p "Rock Rapids Office" at bounding box center [494, 318] width 160 height 14
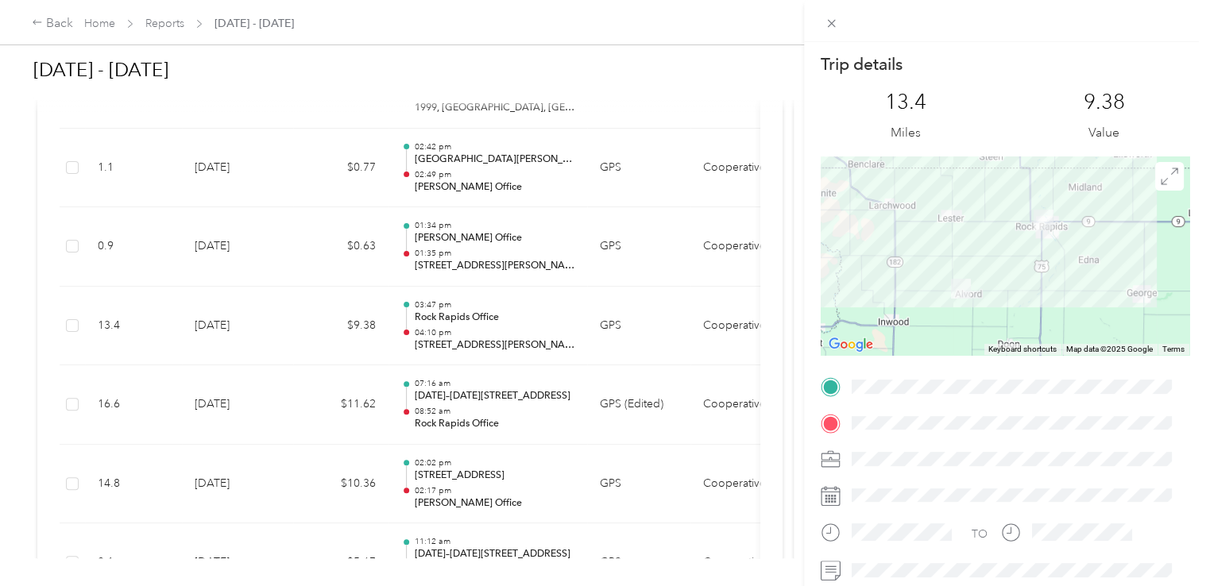
click at [478, 249] on div "Trip details This trip cannot be edited because it is either under review, appr…" at bounding box center [603, 293] width 1206 height 586
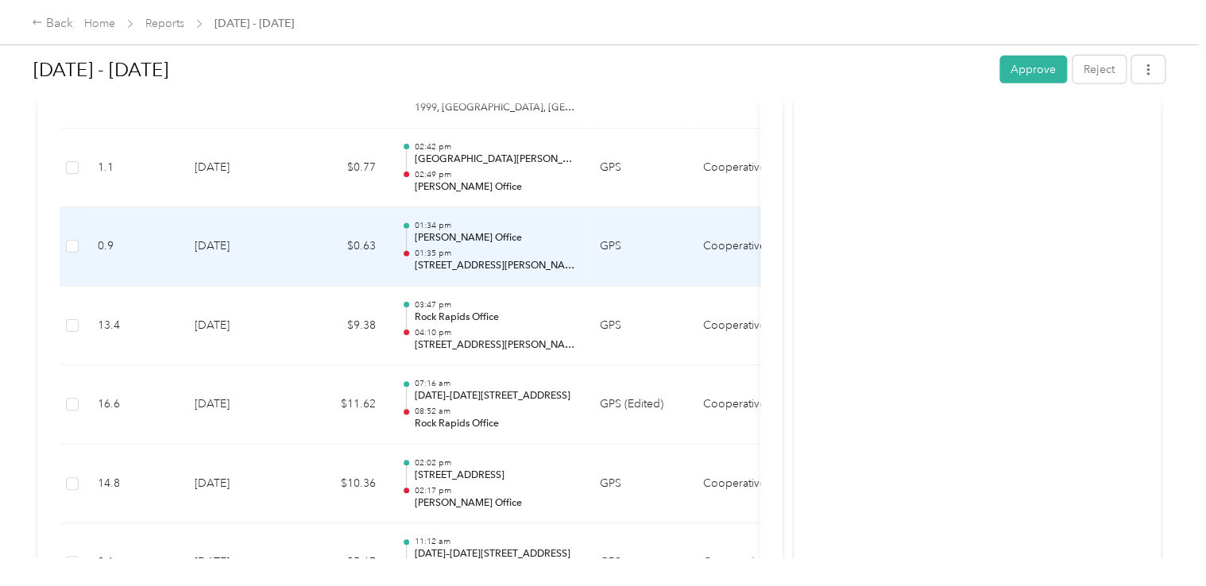
click at [478, 249] on p "01:35 pm" at bounding box center [494, 253] width 160 height 11
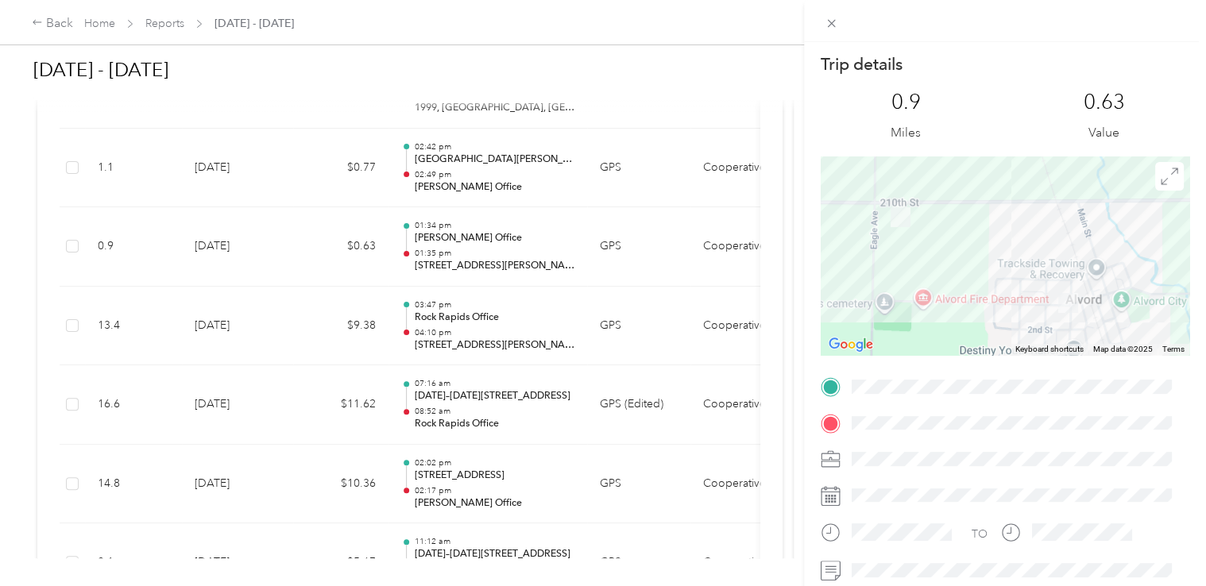
click at [470, 191] on div "Trip details This trip cannot be edited because it is either under review, appr…" at bounding box center [603, 293] width 1206 height 586
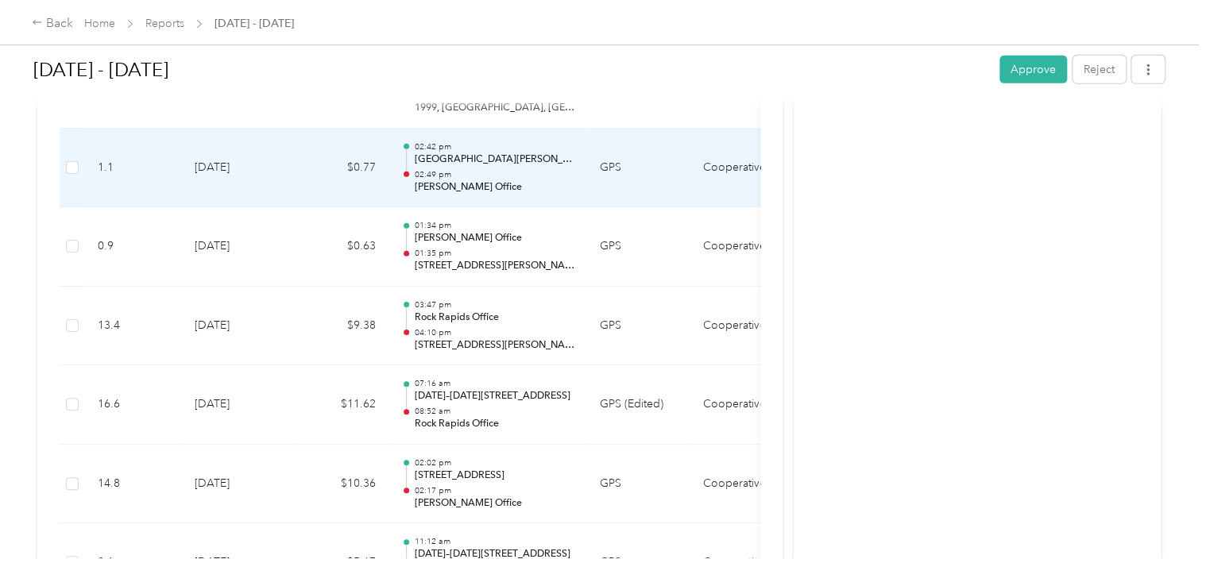
click at [473, 180] on p "[PERSON_NAME] Office" at bounding box center [494, 187] width 160 height 14
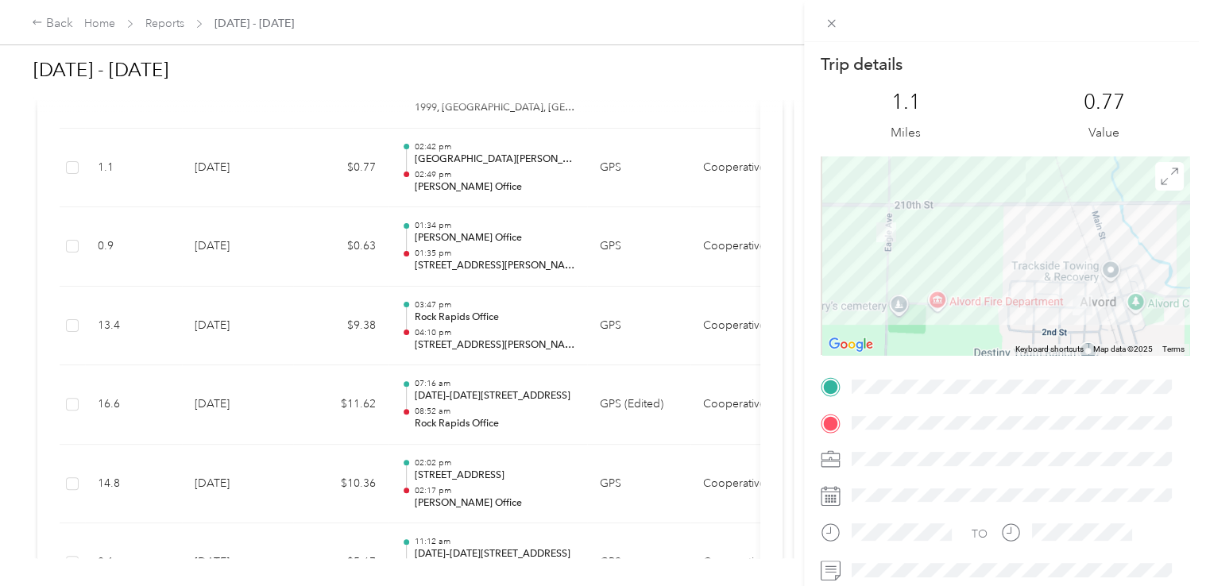
click at [489, 180] on div "Trip details This trip cannot be edited because it is either under review, appr…" at bounding box center [603, 293] width 1206 height 586
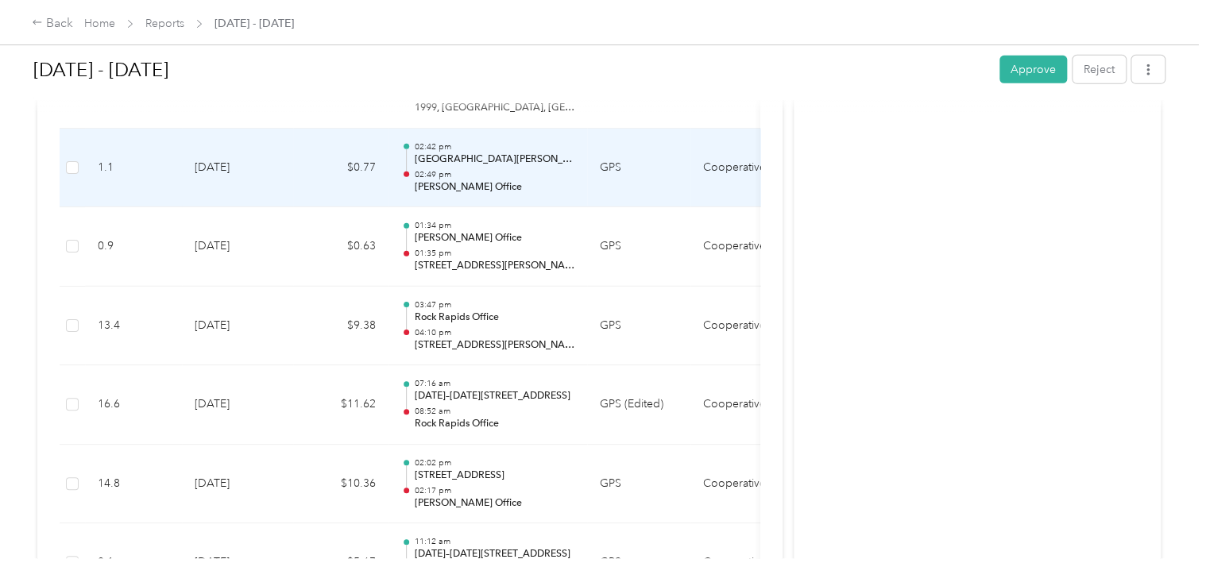
click at [450, 170] on p "02:49 pm" at bounding box center [494, 174] width 160 height 11
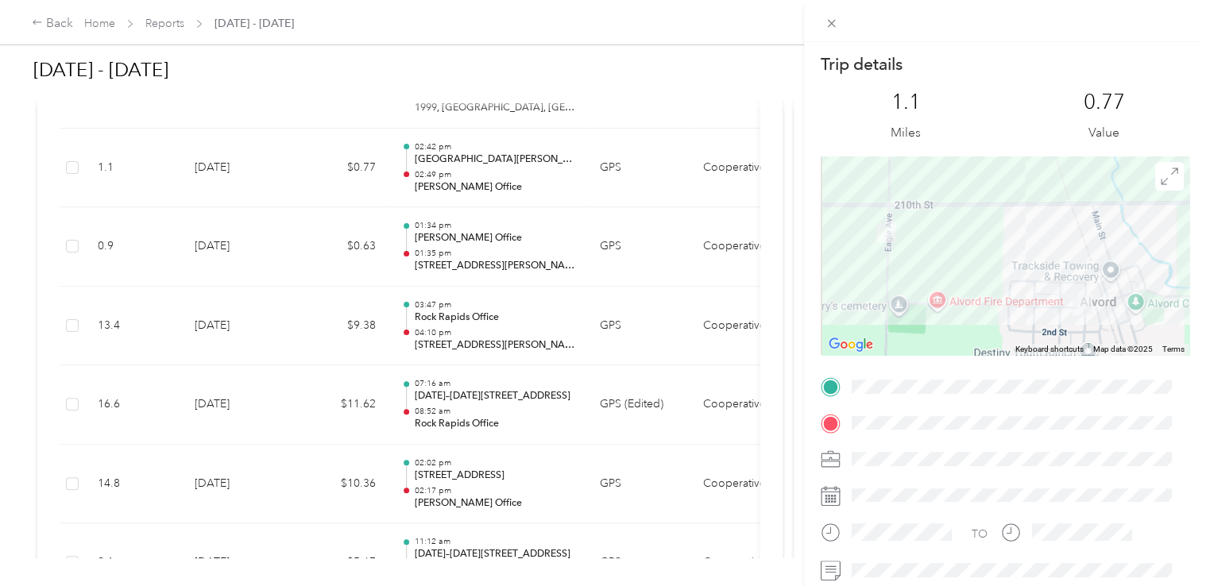
click at [442, 173] on div "Trip details This trip cannot be edited because it is either under review, appr…" at bounding box center [603, 293] width 1206 height 586
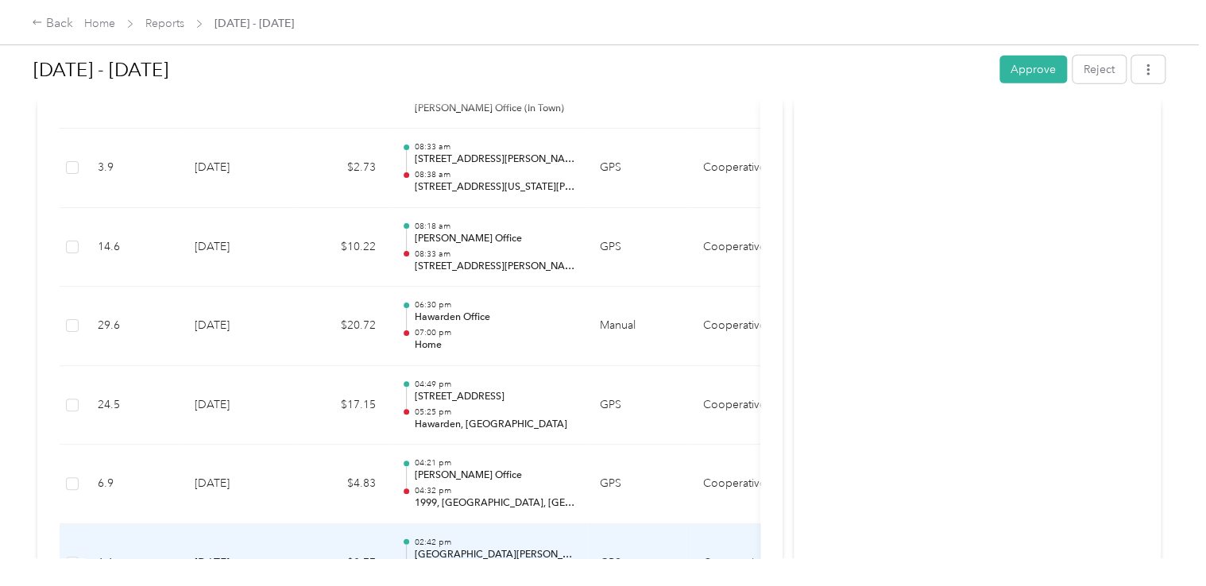
scroll to position [2142, 0]
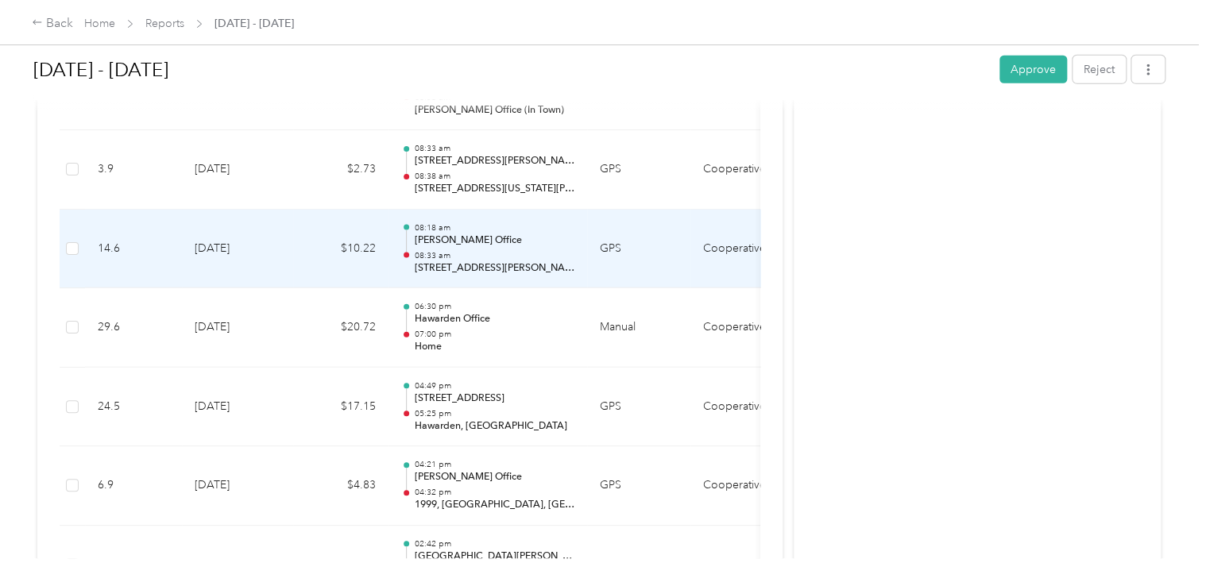
click at [458, 255] on p "08:33 am" at bounding box center [494, 255] width 160 height 11
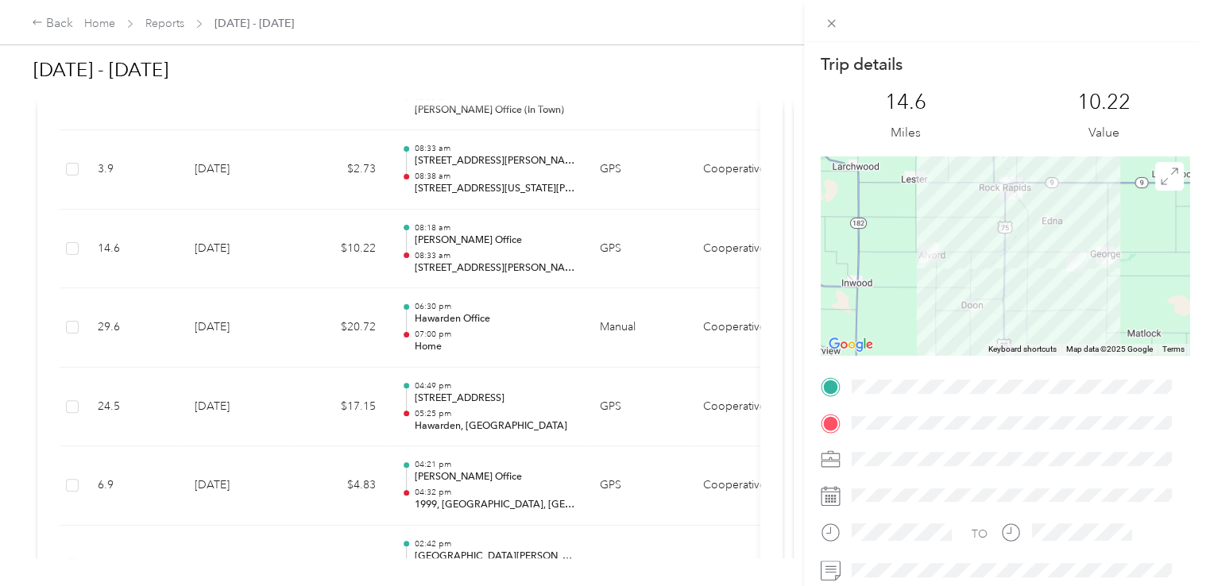
click at [448, 167] on div "Trip details This trip cannot be edited because it is either under review, appr…" at bounding box center [603, 293] width 1206 height 586
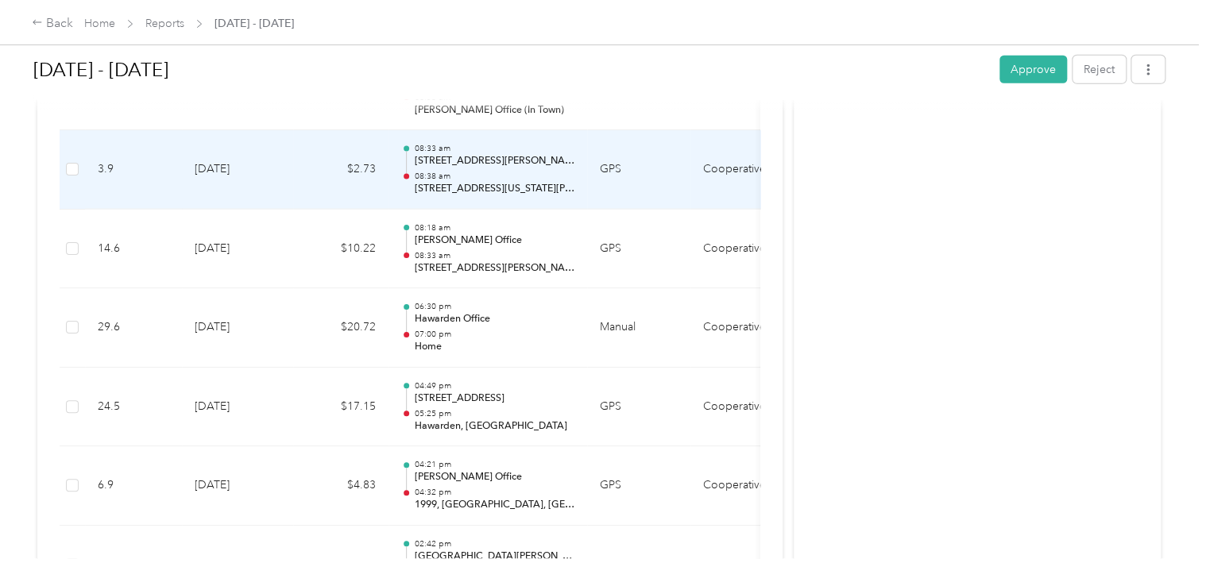
click at [446, 171] on p "08:38 am" at bounding box center [494, 176] width 160 height 11
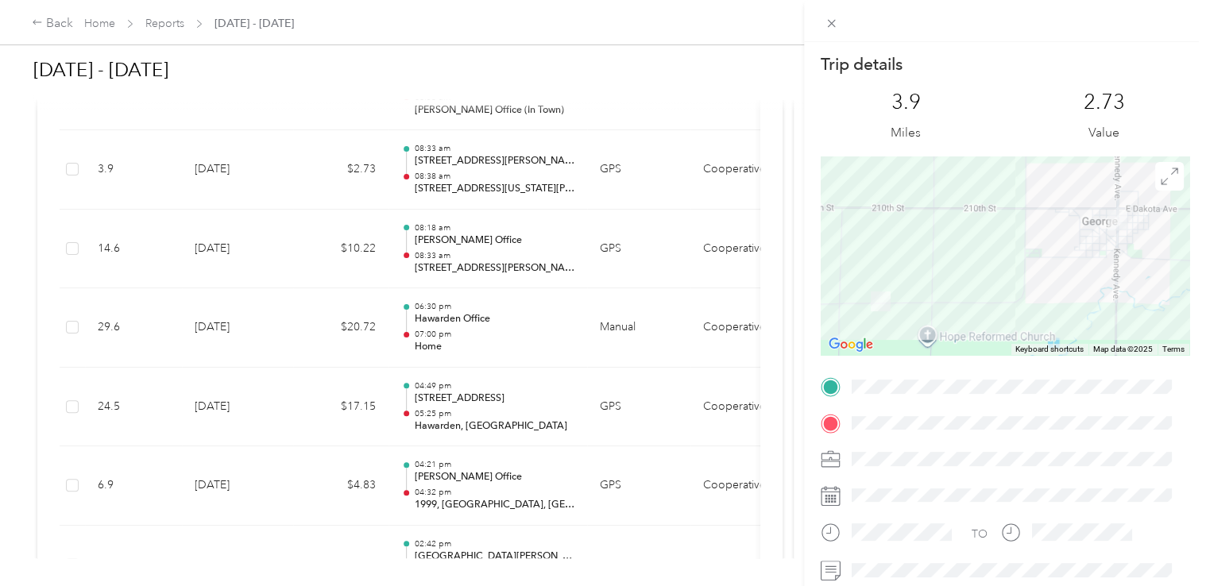
click at [440, 186] on div "Trip details This trip cannot be edited because it is either under review, appr…" at bounding box center [603, 293] width 1206 height 586
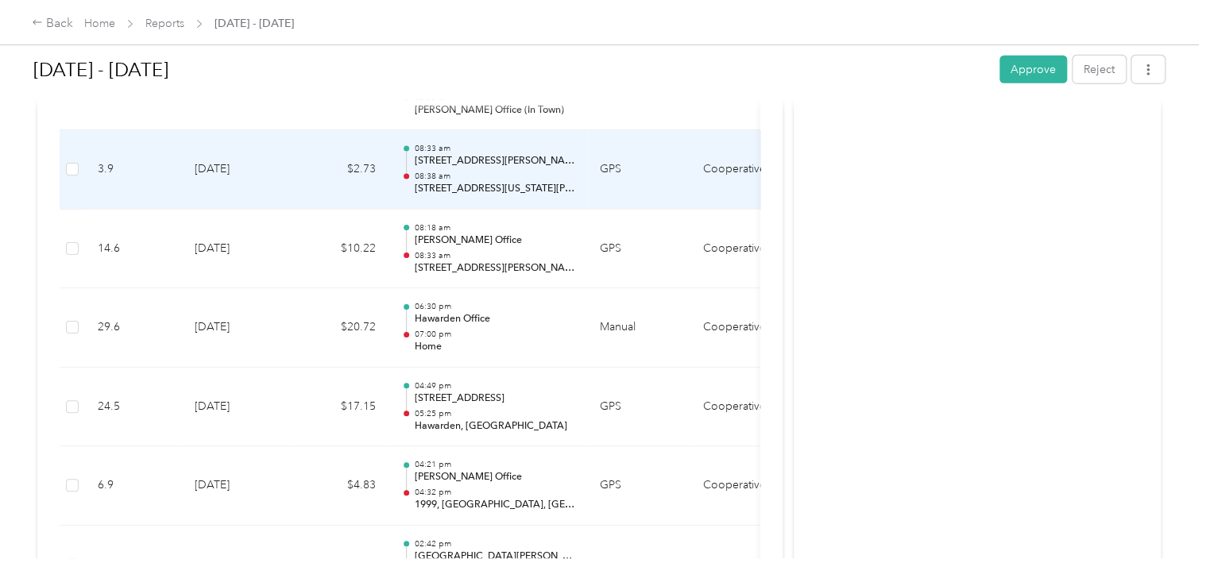
click at [444, 182] on p "[STREET_ADDRESS][US_STATE][PERSON_NAME]" at bounding box center [494, 189] width 160 height 14
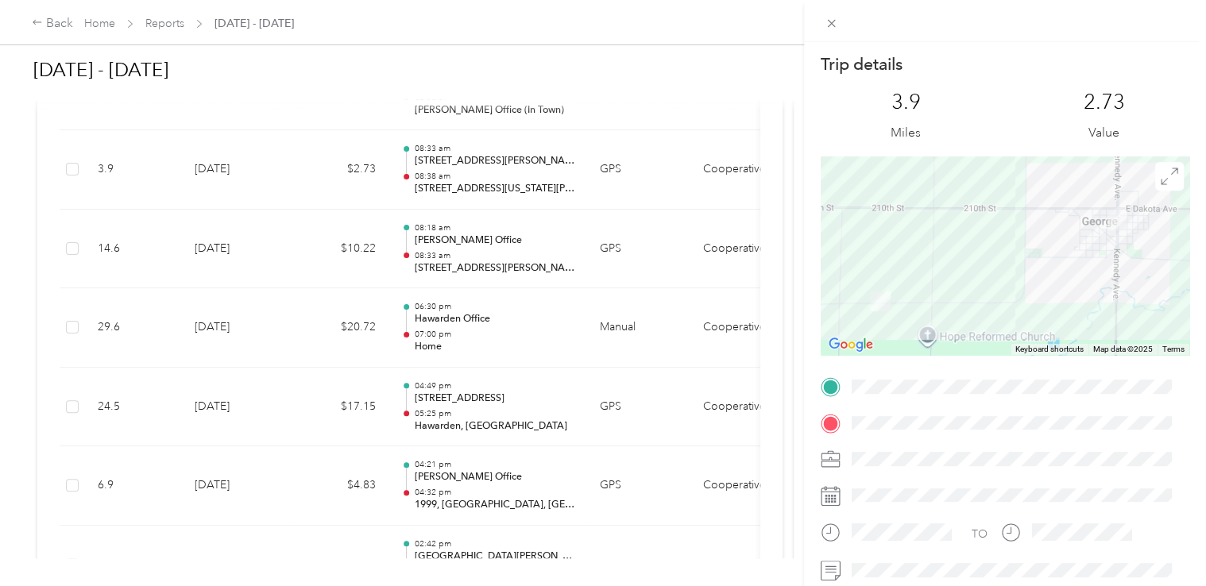
click at [448, 187] on div "Trip details This trip cannot be edited because it is either under review, appr…" at bounding box center [603, 293] width 1206 height 586
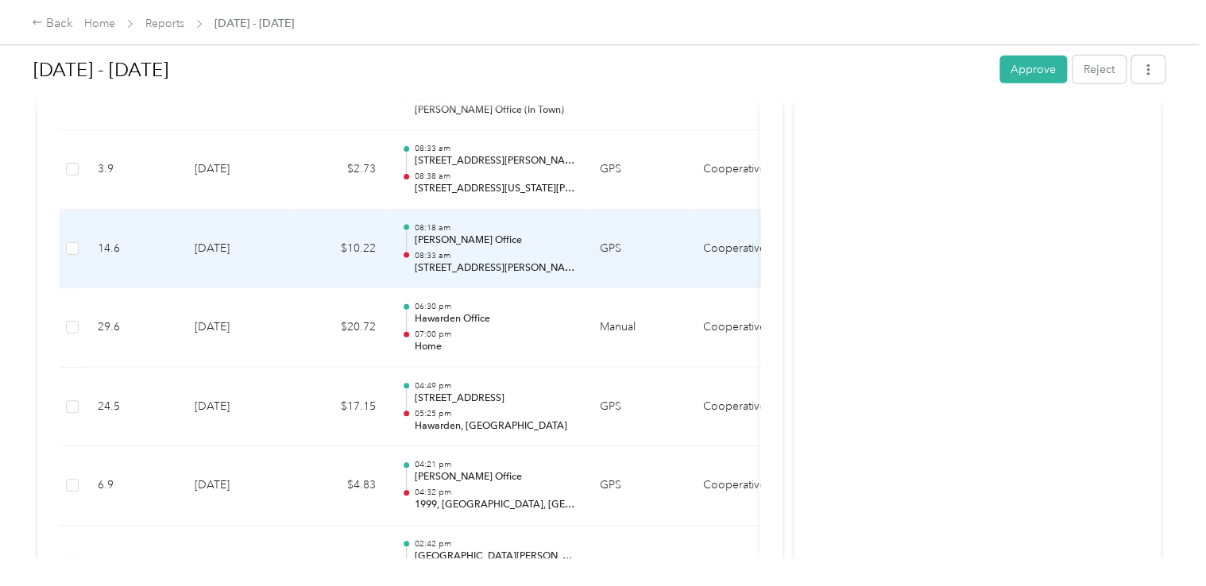
click at [447, 234] on p "[PERSON_NAME] Office" at bounding box center [494, 241] width 160 height 14
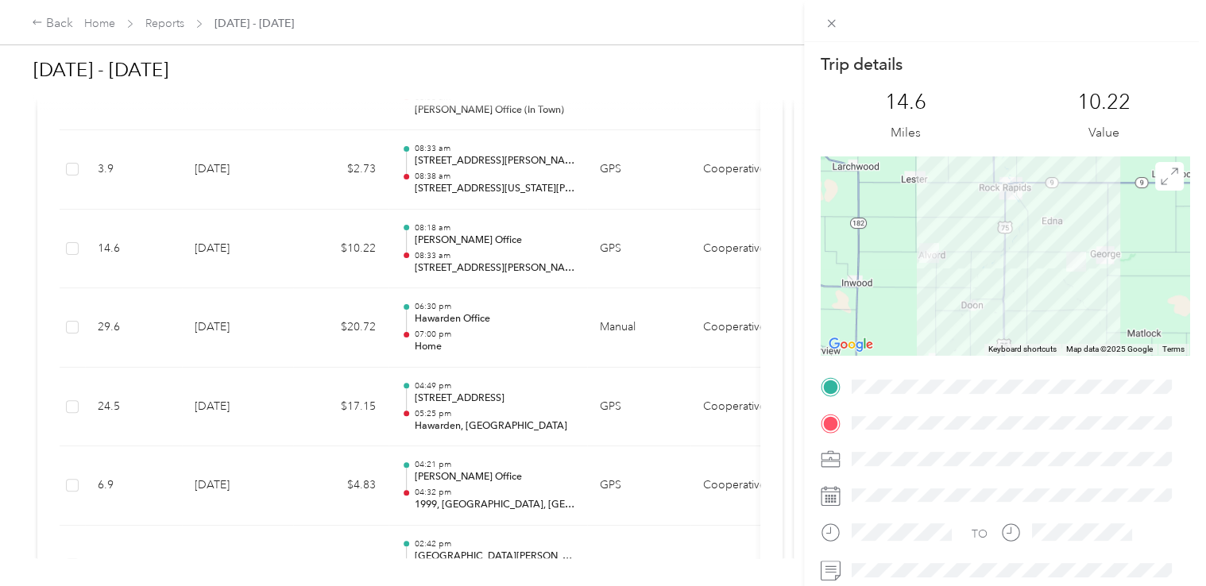
click at [445, 174] on div "Trip details This trip cannot be edited because it is either under review, appr…" at bounding box center [603, 293] width 1206 height 586
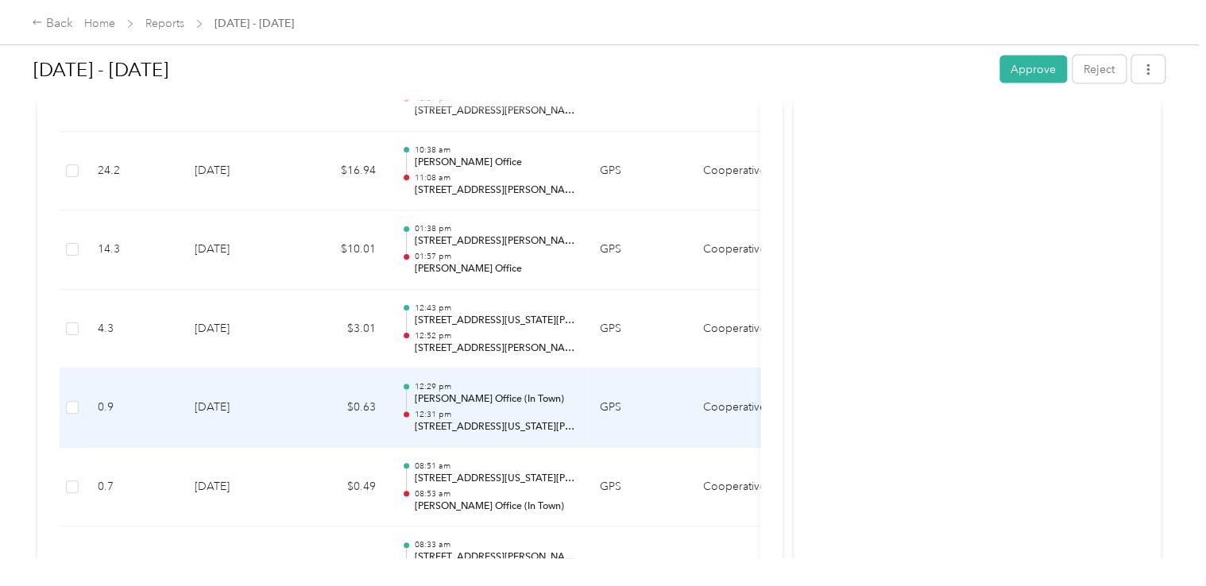
scroll to position [1745, 0]
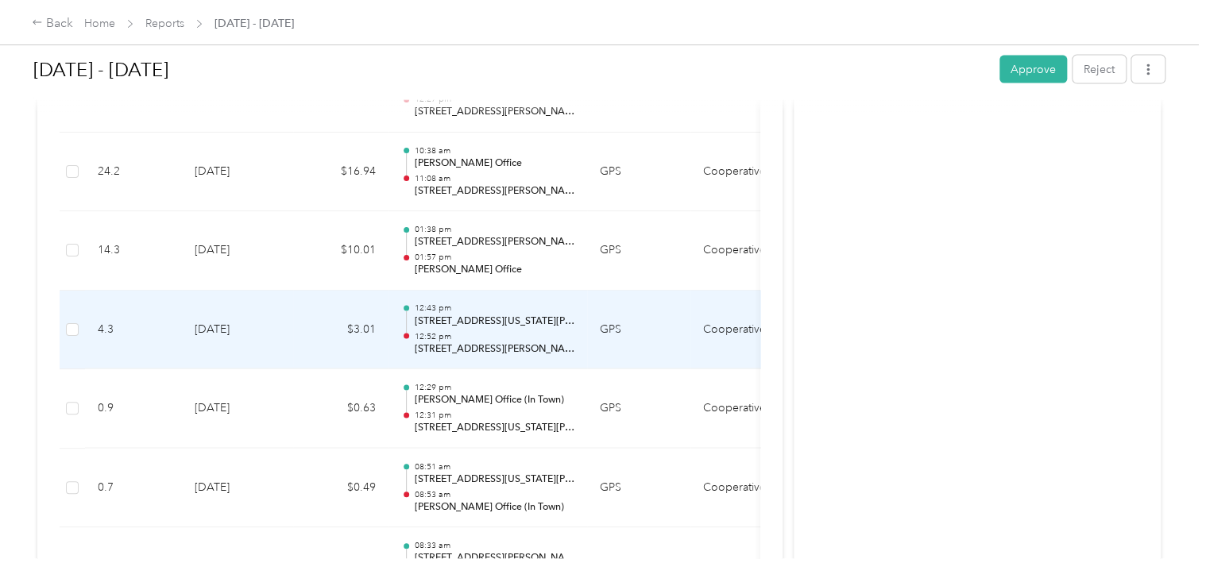
click at [473, 332] on p "12:52 pm" at bounding box center [494, 336] width 160 height 11
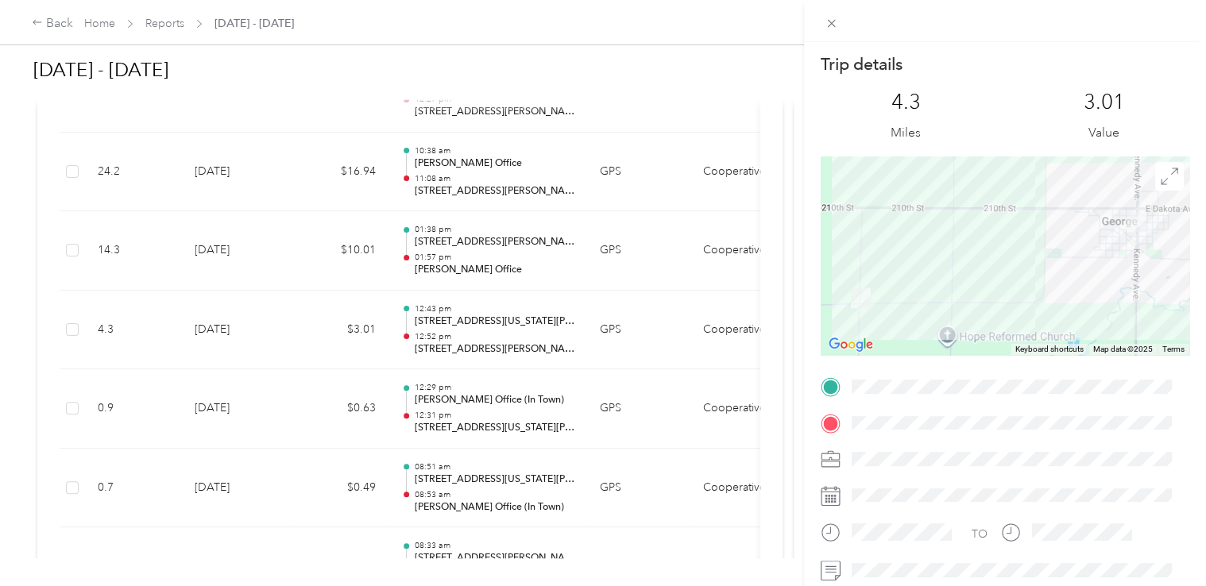
click at [461, 184] on div "Trip details This trip cannot be edited because it is either under review, appr…" at bounding box center [603, 293] width 1206 height 586
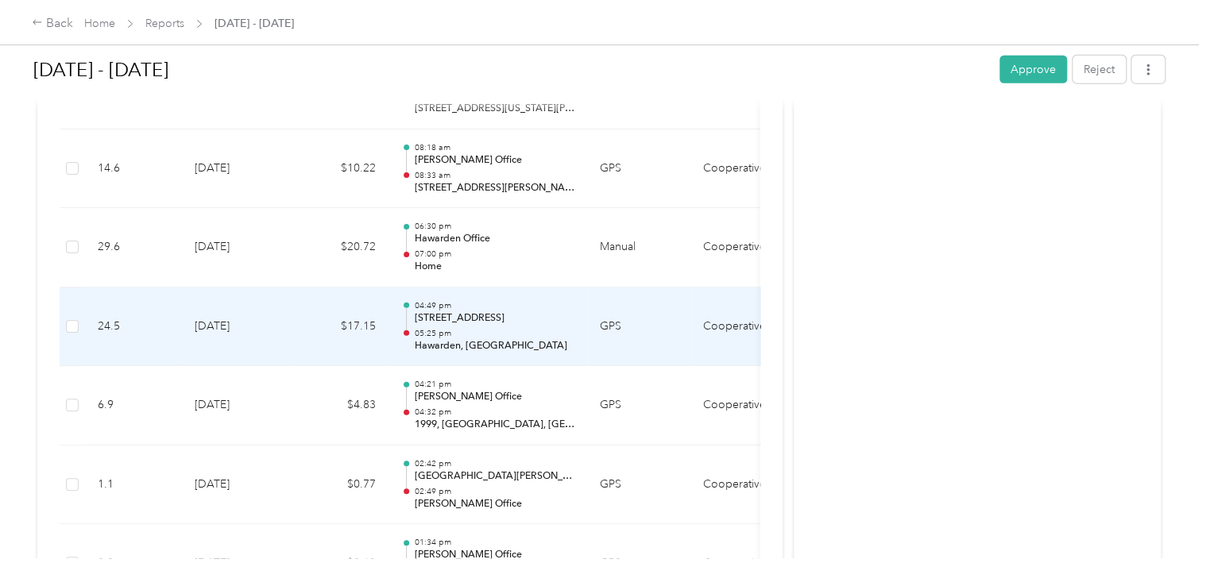
scroll to position [2224, 0]
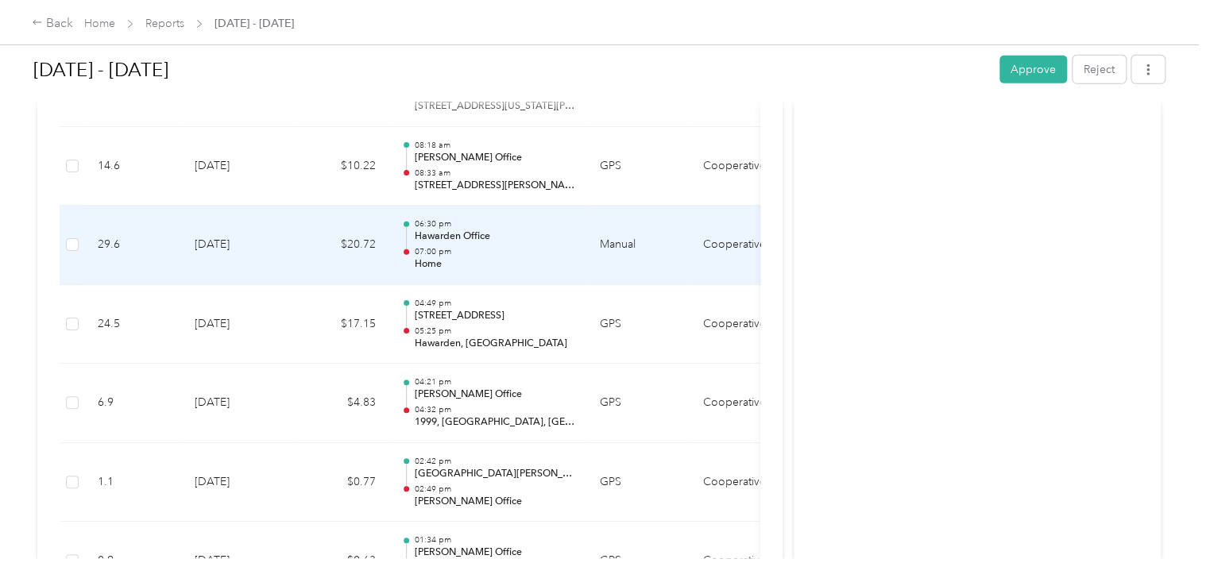
click at [491, 257] on p "Home" at bounding box center [494, 264] width 160 height 14
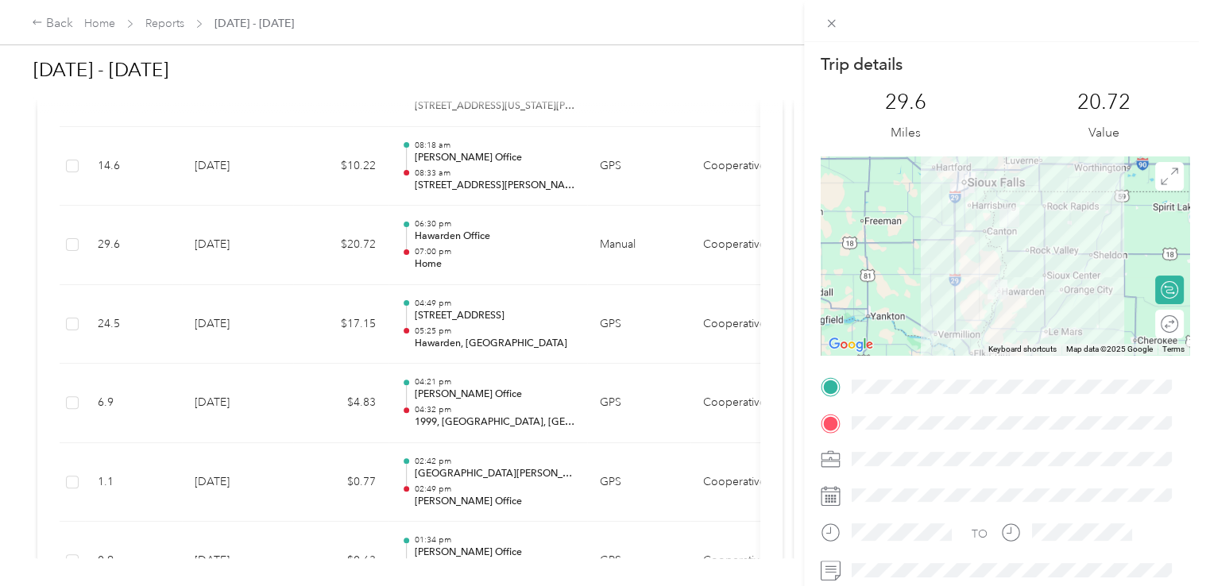
click at [539, 326] on div "Trip details This trip cannot be edited because it is either under review, appr…" at bounding box center [603, 293] width 1206 height 586
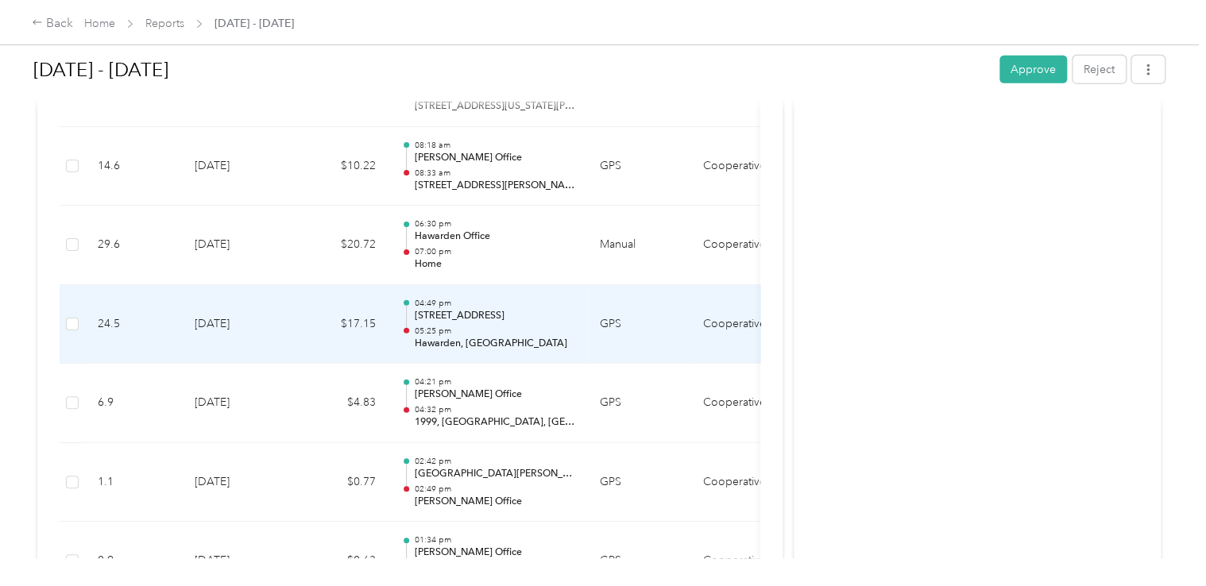
click at [539, 326] on p "05:25 pm" at bounding box center [494, 331] width 160 height 11
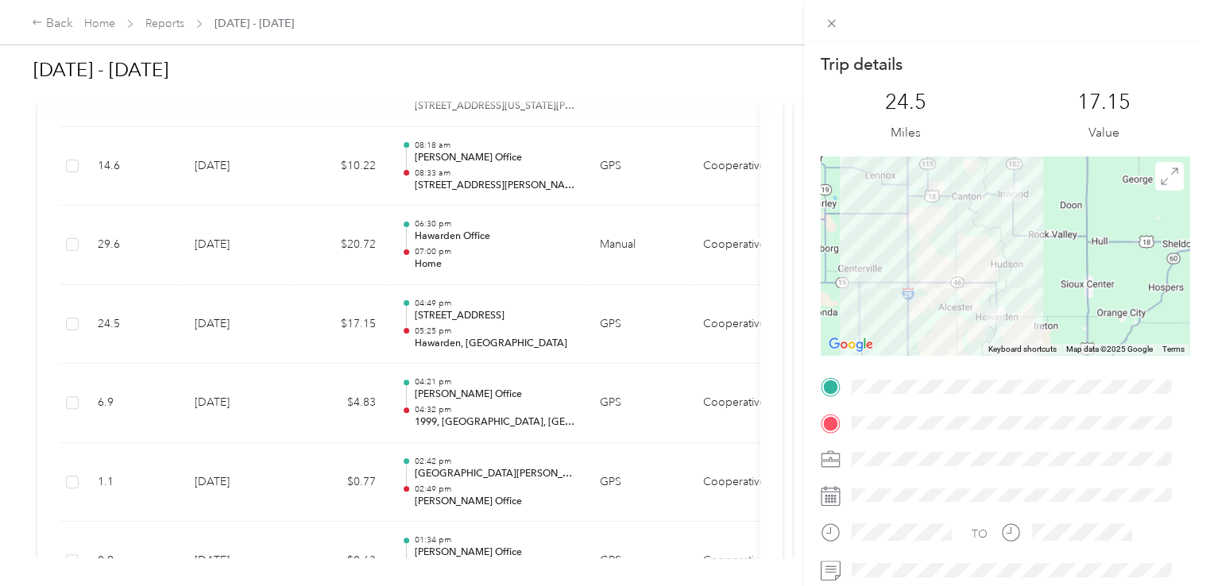
click at [471, 259] on div "Trip details This trip cannot be edited because it is either under review, appr…" at bounding box center [603, 293] width 1206 height 586
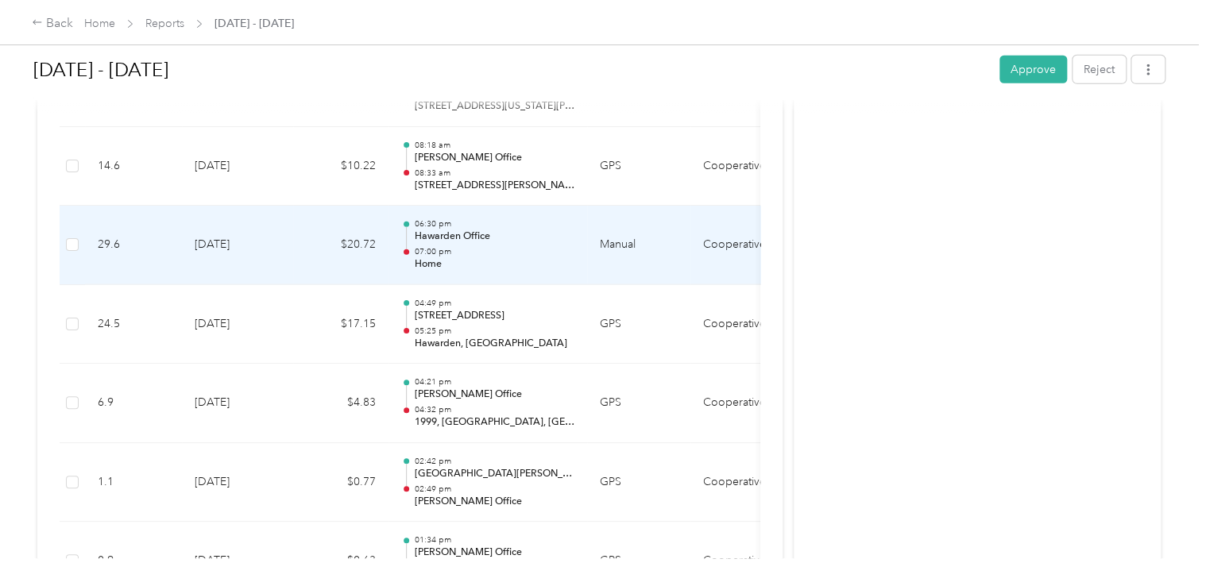
click at [472, 257] on p "Home" at bounding box center [494, 264] width 160 height 14
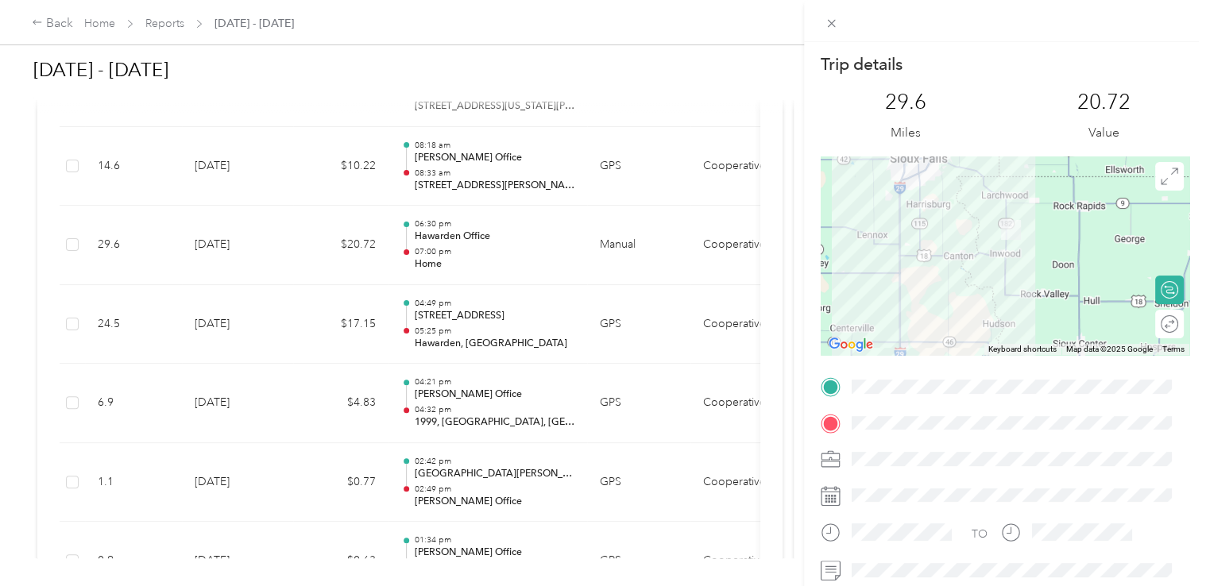
drag, startPoint x: 956, startPoint y: 228, endPoint x: 956, endPoint y: 322, distance: 93.7
click at [956, 322] on div at bounding box center [1005, 256] width 369 height 199
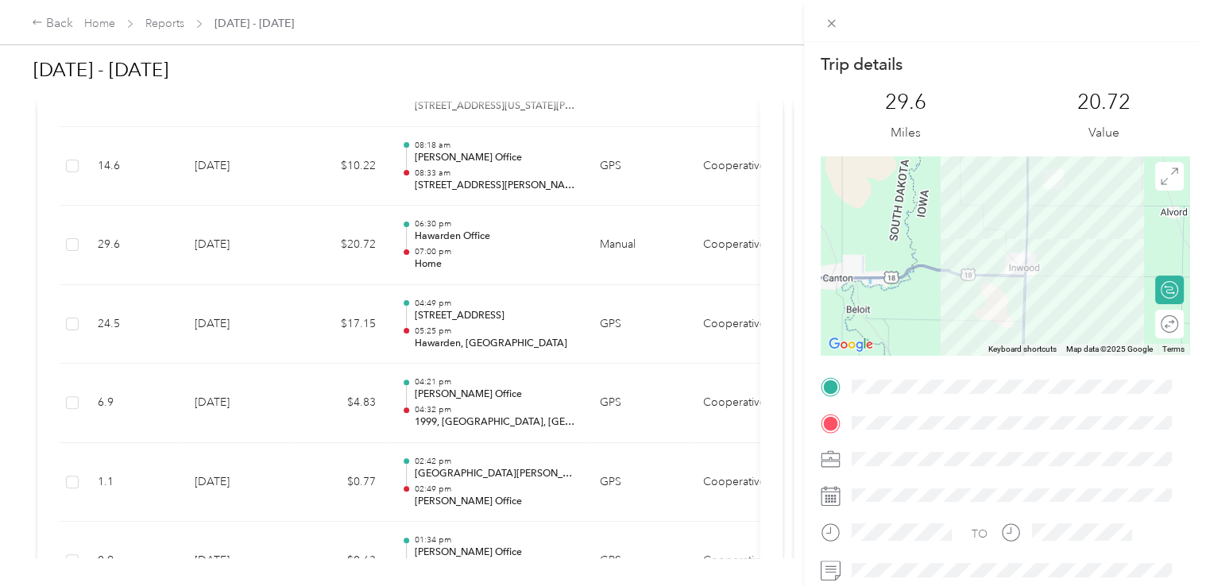
drag, startPoint x: 995, startPoint y: 213, endPoint x: 853, endPoint y: 301, distance: 166.6
click at [855, 303] on div at bounding box center [1005, 256] width 369 height 199
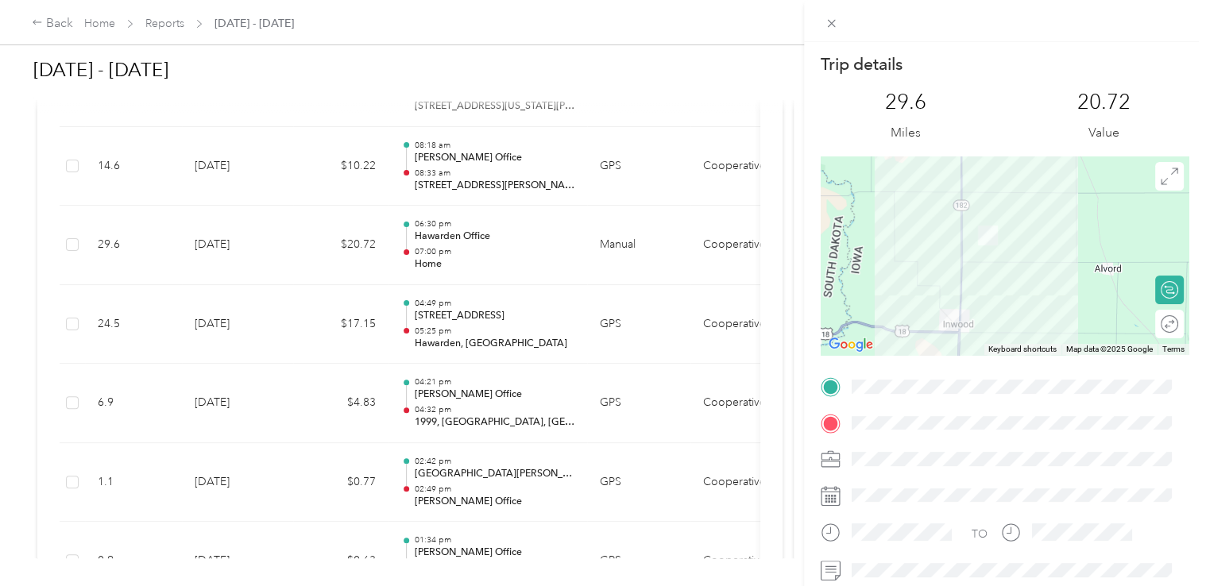
drag, startPoint x: 935, startPoint y: 224, endPoint x: 877, endPoint y: 284, distance: 83.1
click at [877, 284] on div at bounding box center [1005, 256] width 369 height 199
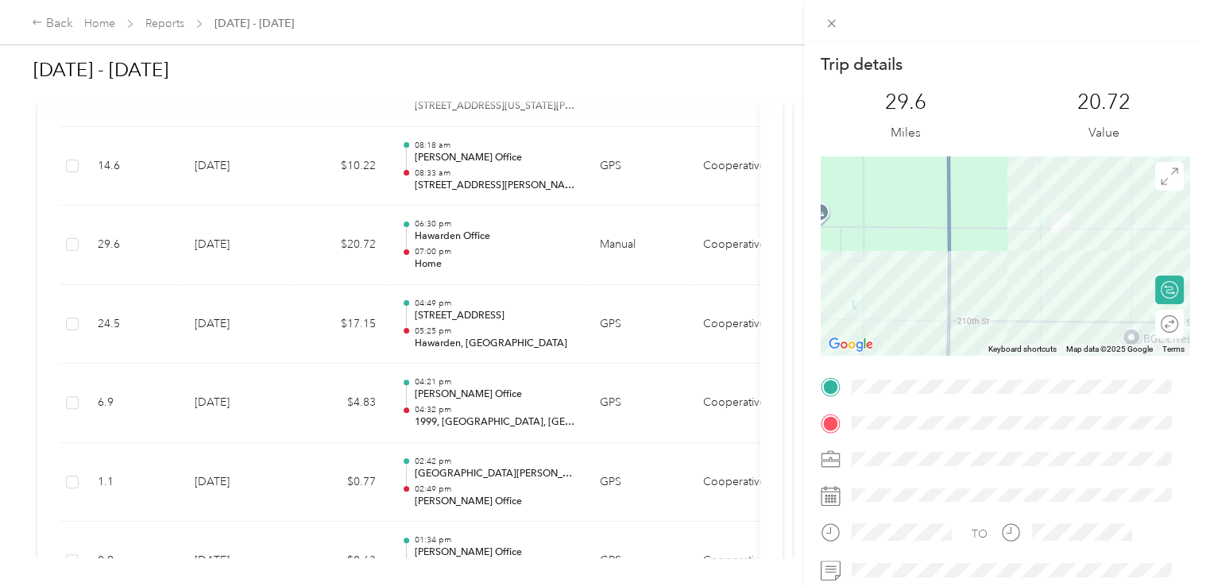
drag, startPoint x: 986, startPoint y: 241, endPoint x: 873, endPoint y: 291, distance: 123.4
click at [873, 291] on div at bounding box center [1005, 256] width 369 height 199
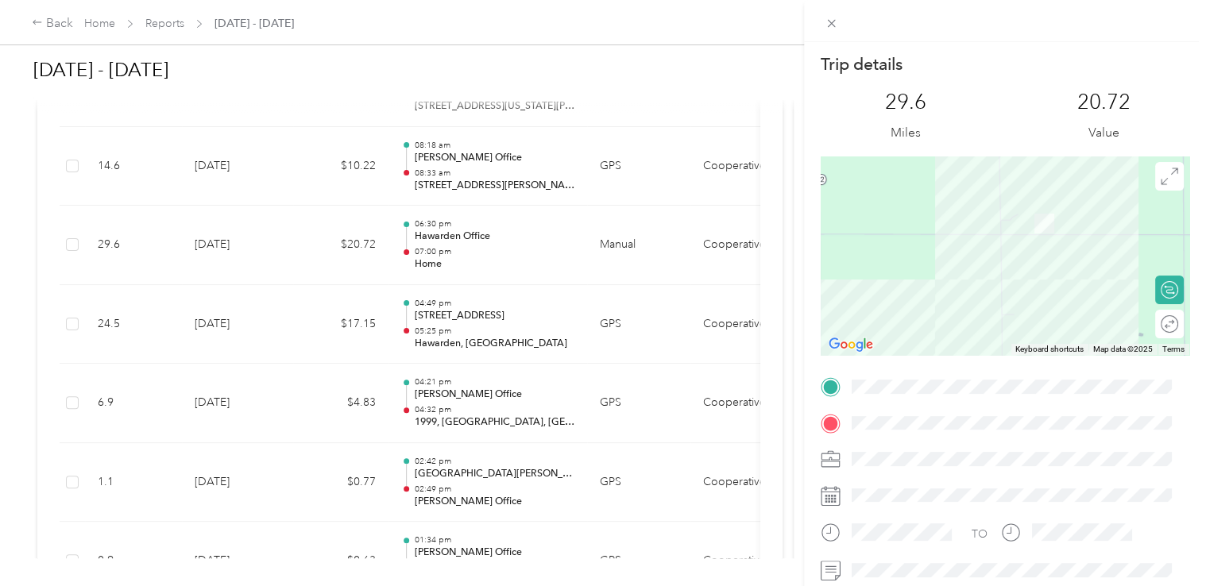
drag, startPoint x: 1047, startPoint y: 253, endPoint x: 893, endPoint y: 320, distance: 168.3
click at [893, 320] on div at bounding box center [1005, 256] width 369 height 199
click at [452, 402] on div "Trip details This trip cannot be edited because it is either under review, appr…" at bounding box center [603, 293] width 1206 height 586
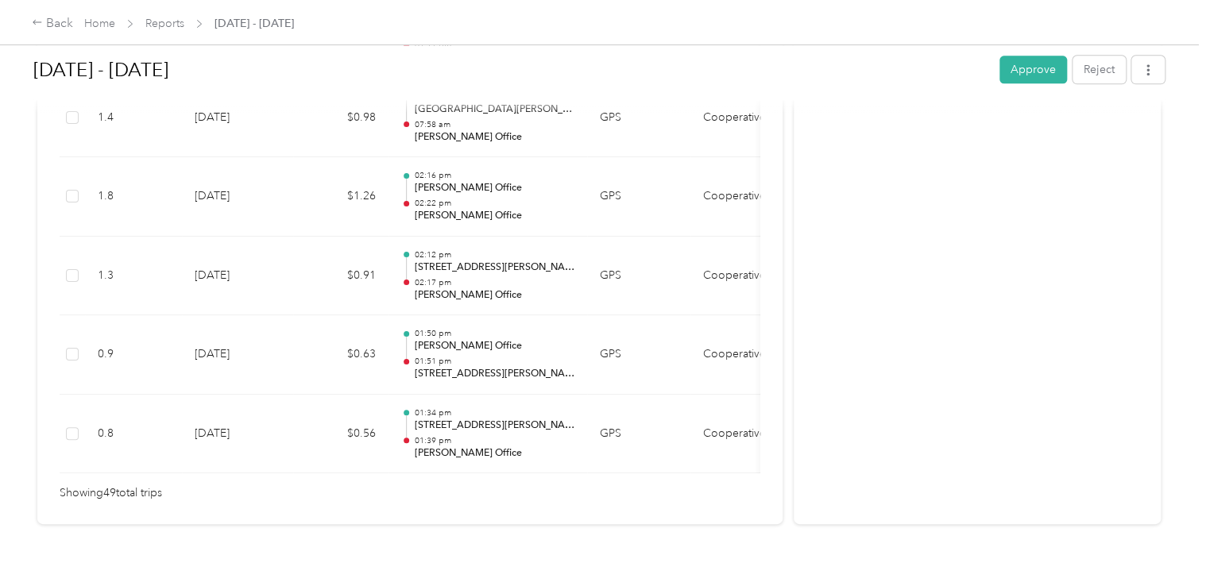
scroll to position [4048, 0]
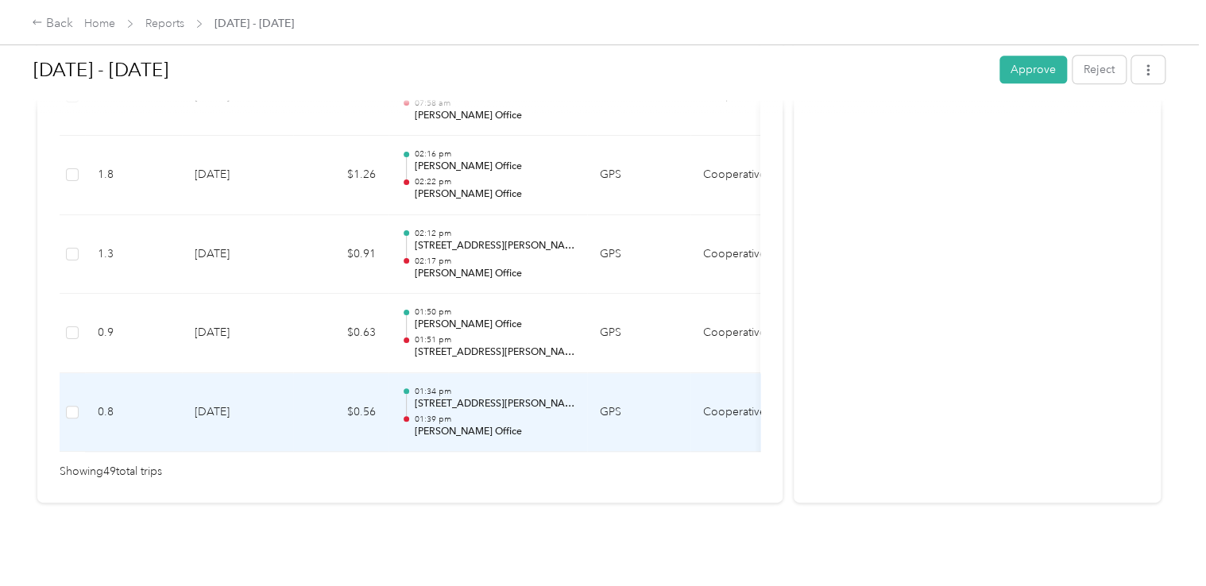
click at [450, 414] on p "01:39 pm" at bounding box center [494, 419] width 160 height 11
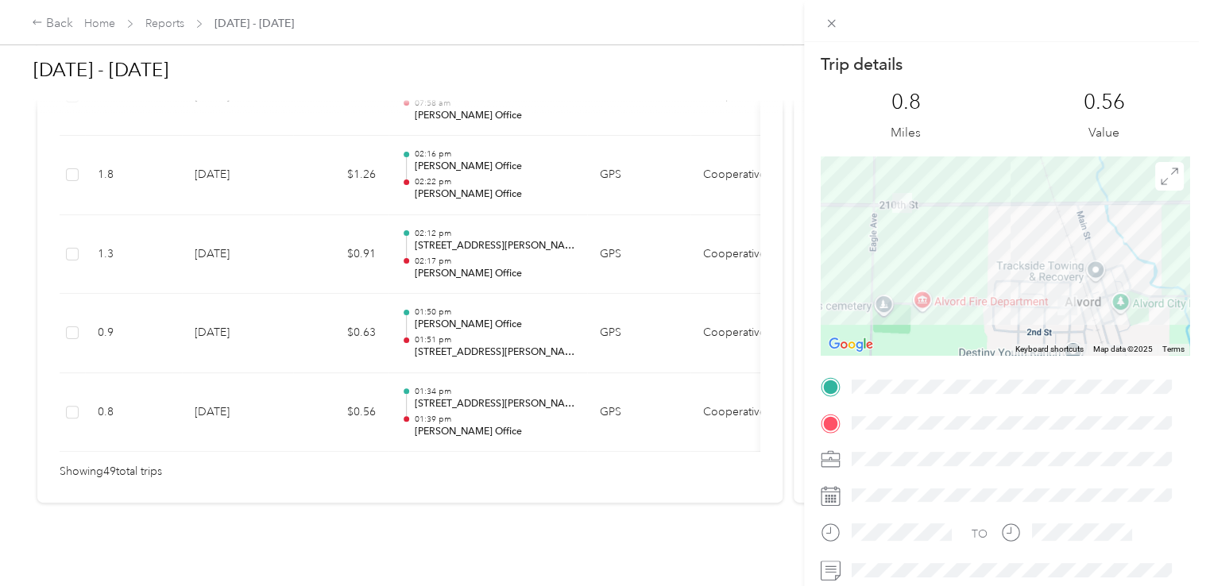
click at [407, 356] on div "Trip details This trip cannot be edited because it is either under review, appr…" at bounding box center [603, 293] width 1206 height 586
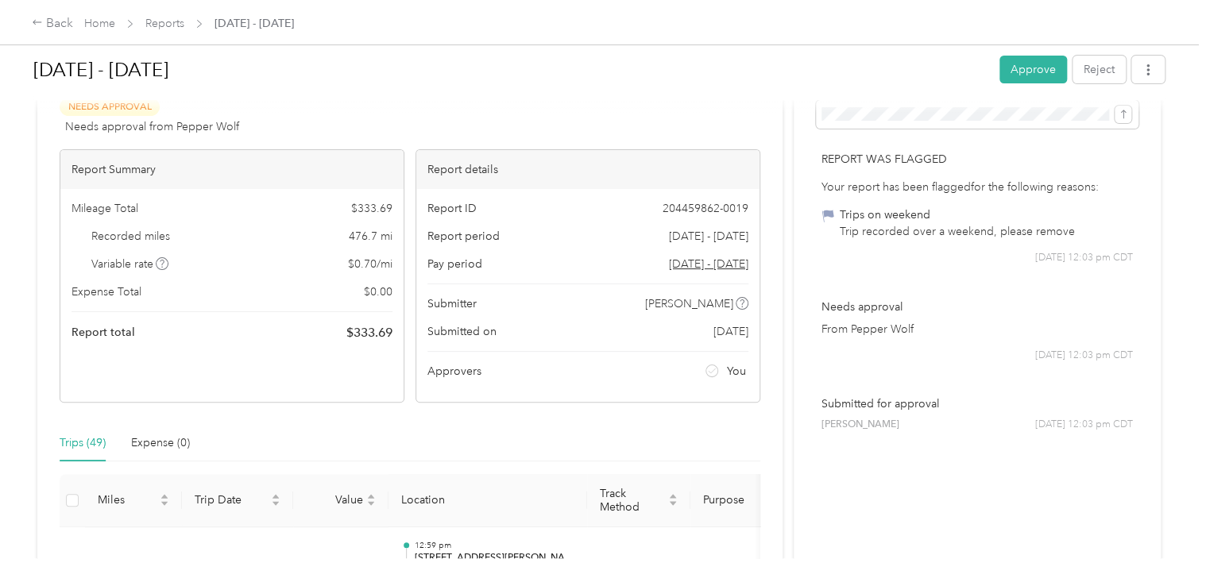
scroll to position [0, 0]
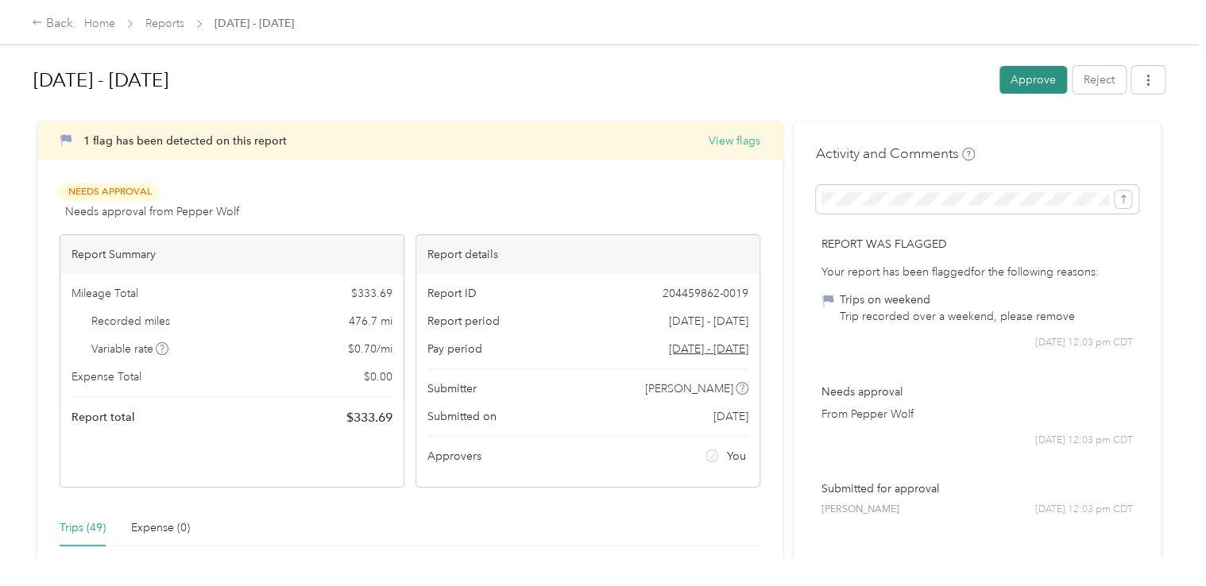
click at [1017, 78] on button "Approve" at bounding box center [1033, 80] width 68 height 28
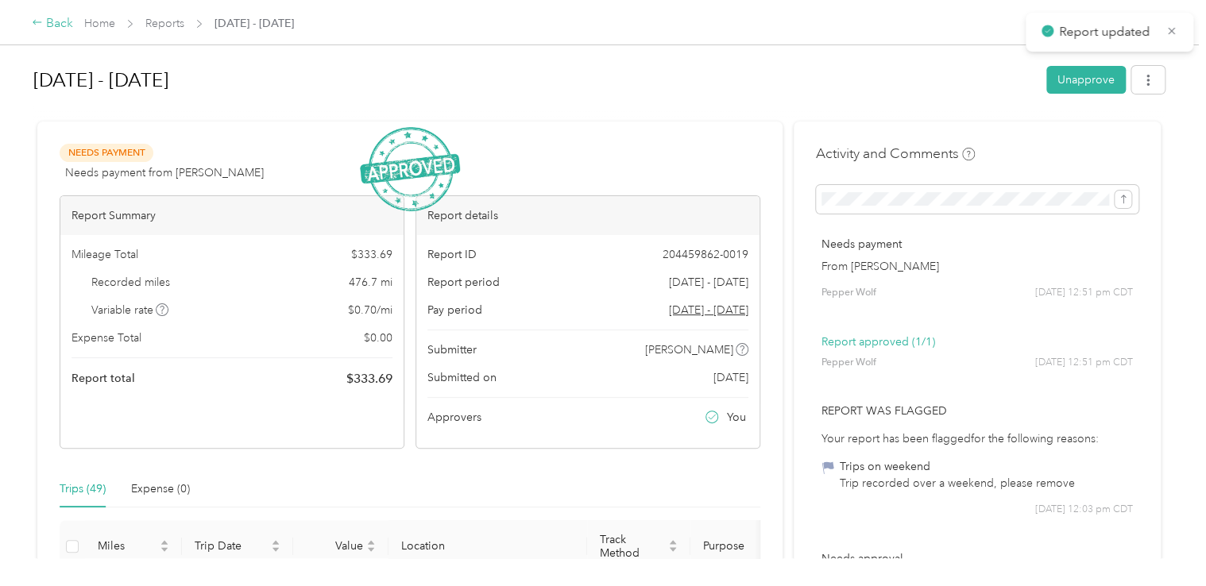
click at [44, 25] on div "Back" at bounding box center [52, 23] width 41 height 19
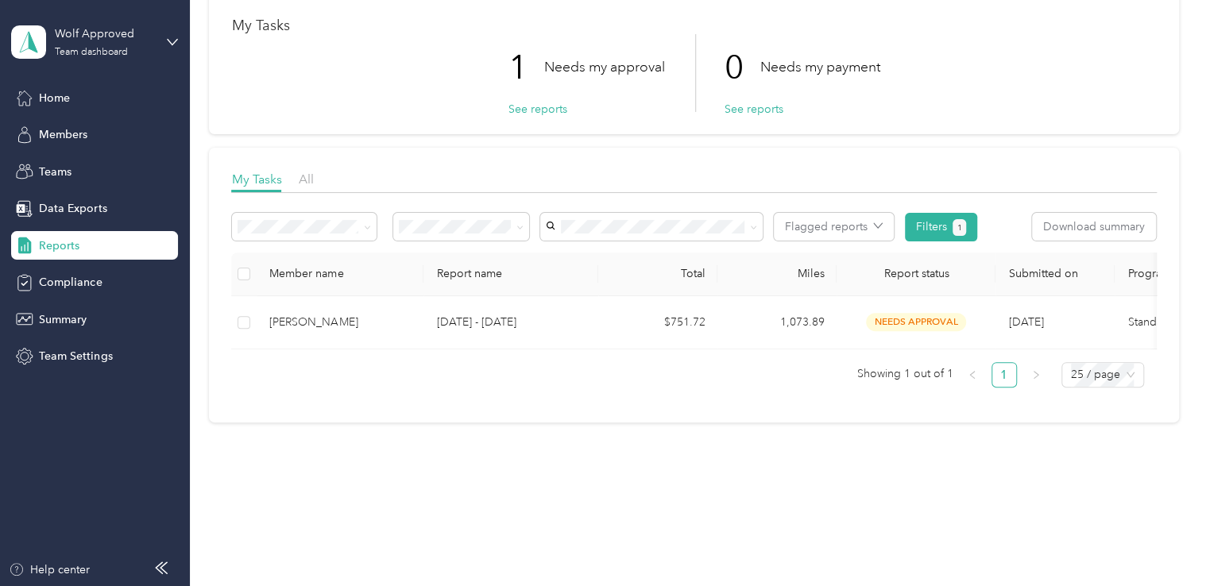
scroll to position [14, 0]
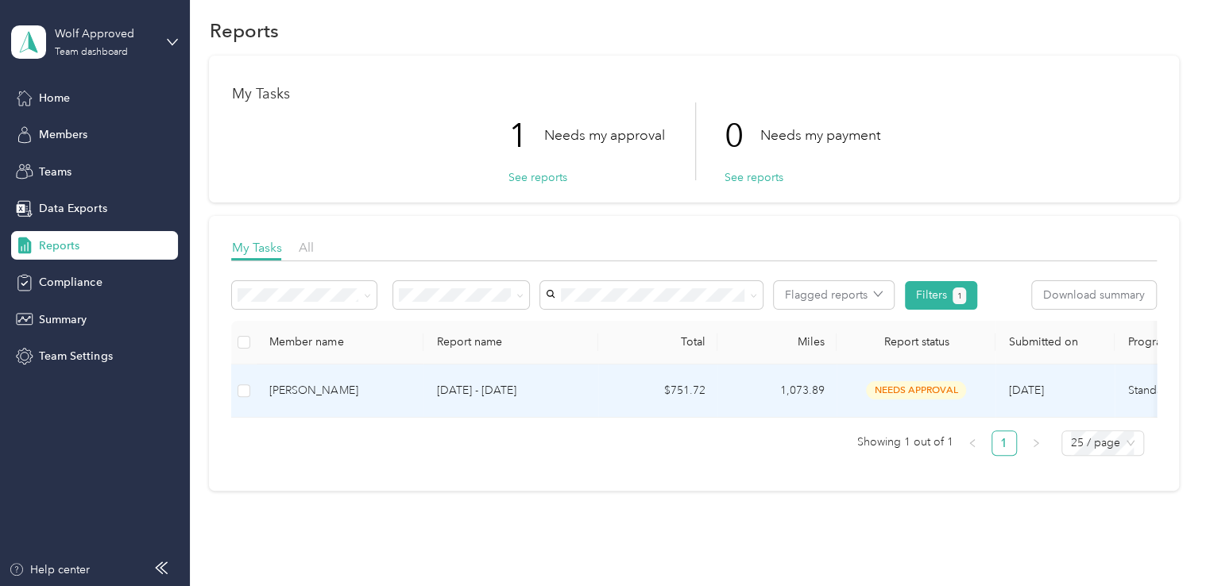
click at [318, 392] on div "[PERSON_NAME]" at bounding box center [339, 390] width 141 height 17
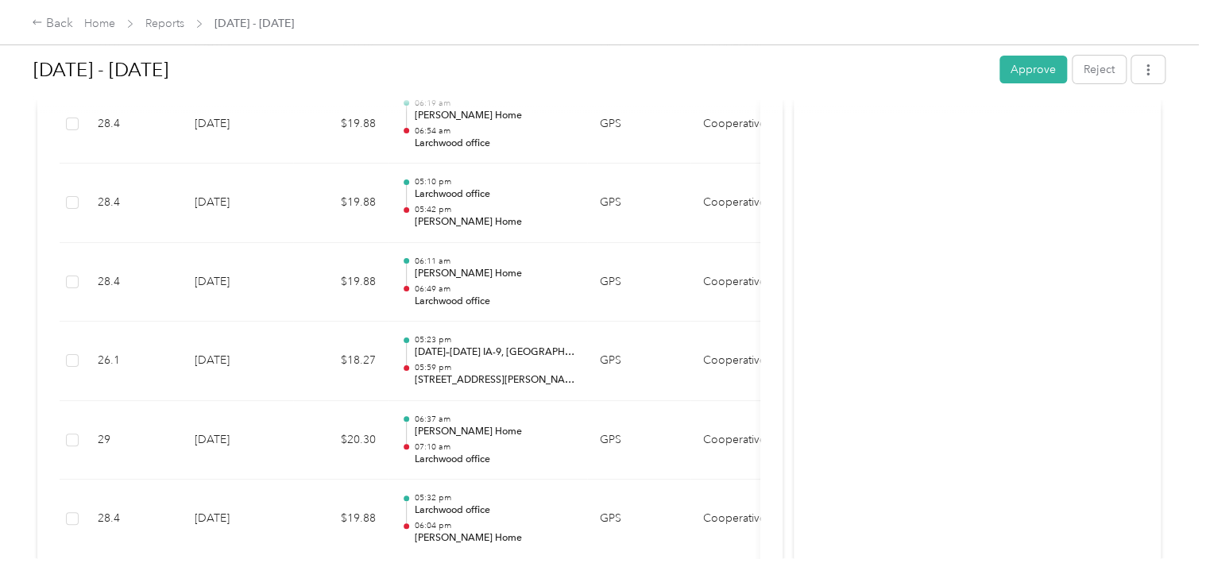
scroll to position [3019, 0]
click at [1001, 72] on button "Approve" at bounding box center [1033, 70] width 68 height 28
